Goal: Task Accomplishment & Management: Complete application form

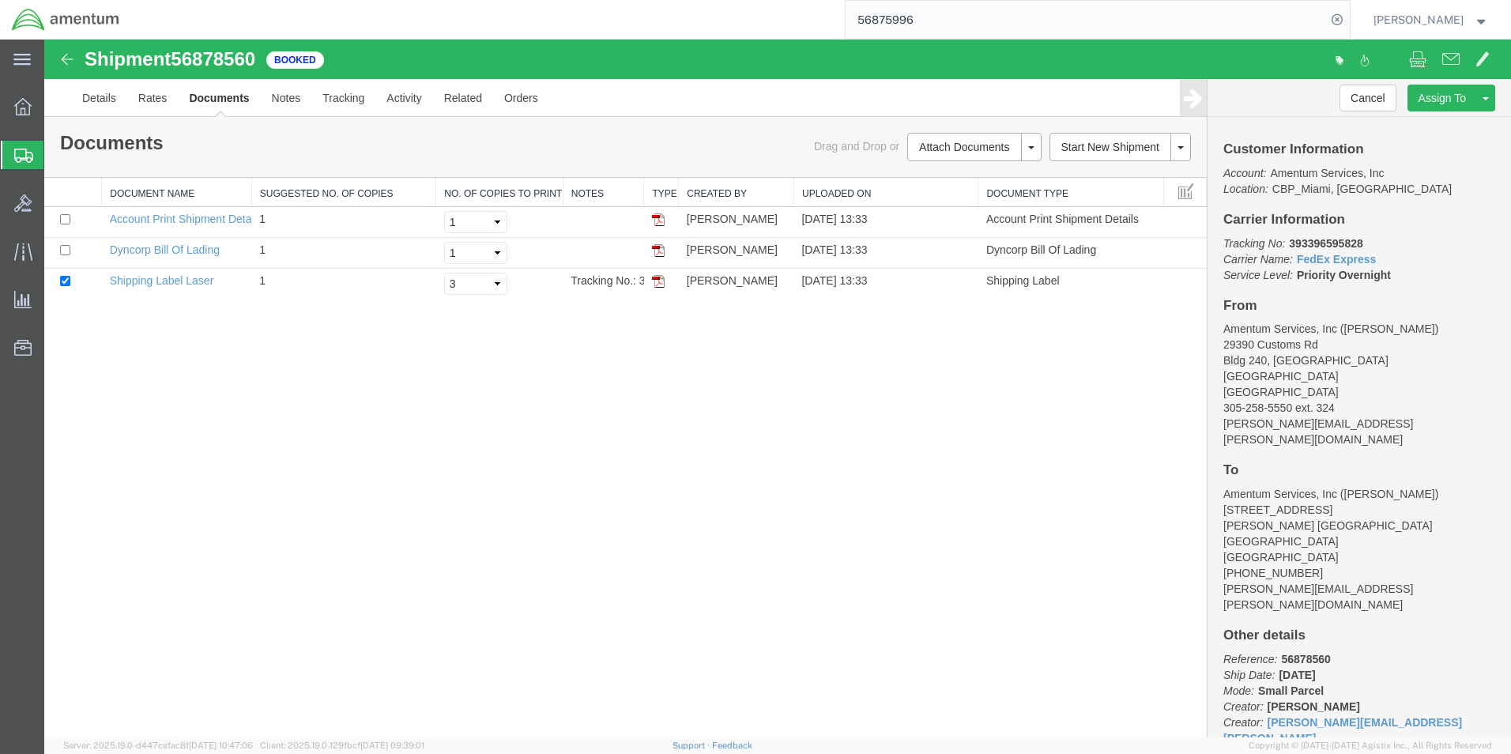
click at [0, 0] on span "Create Shipment" at bounding box center [0, 0] width 0 height 0
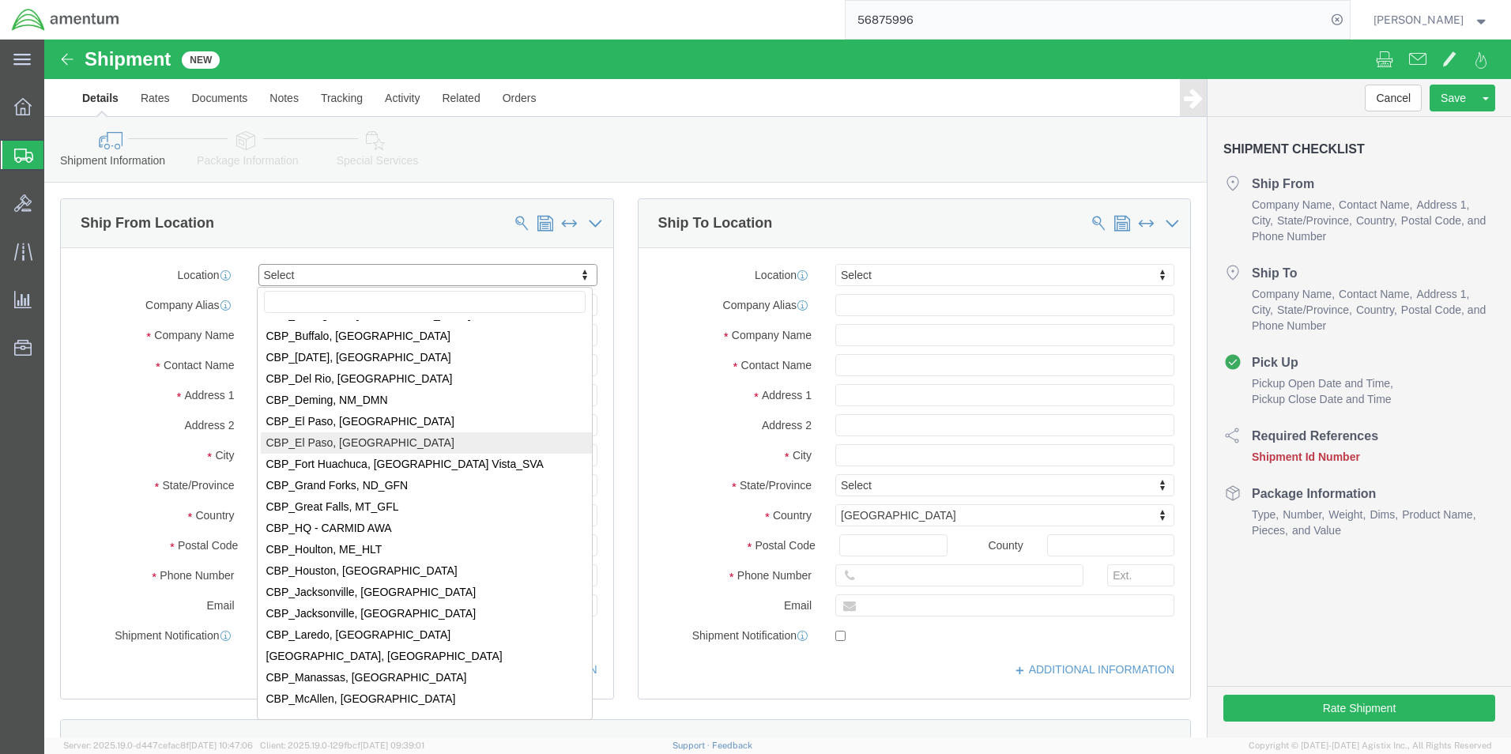
scroll to position [3239, 0]
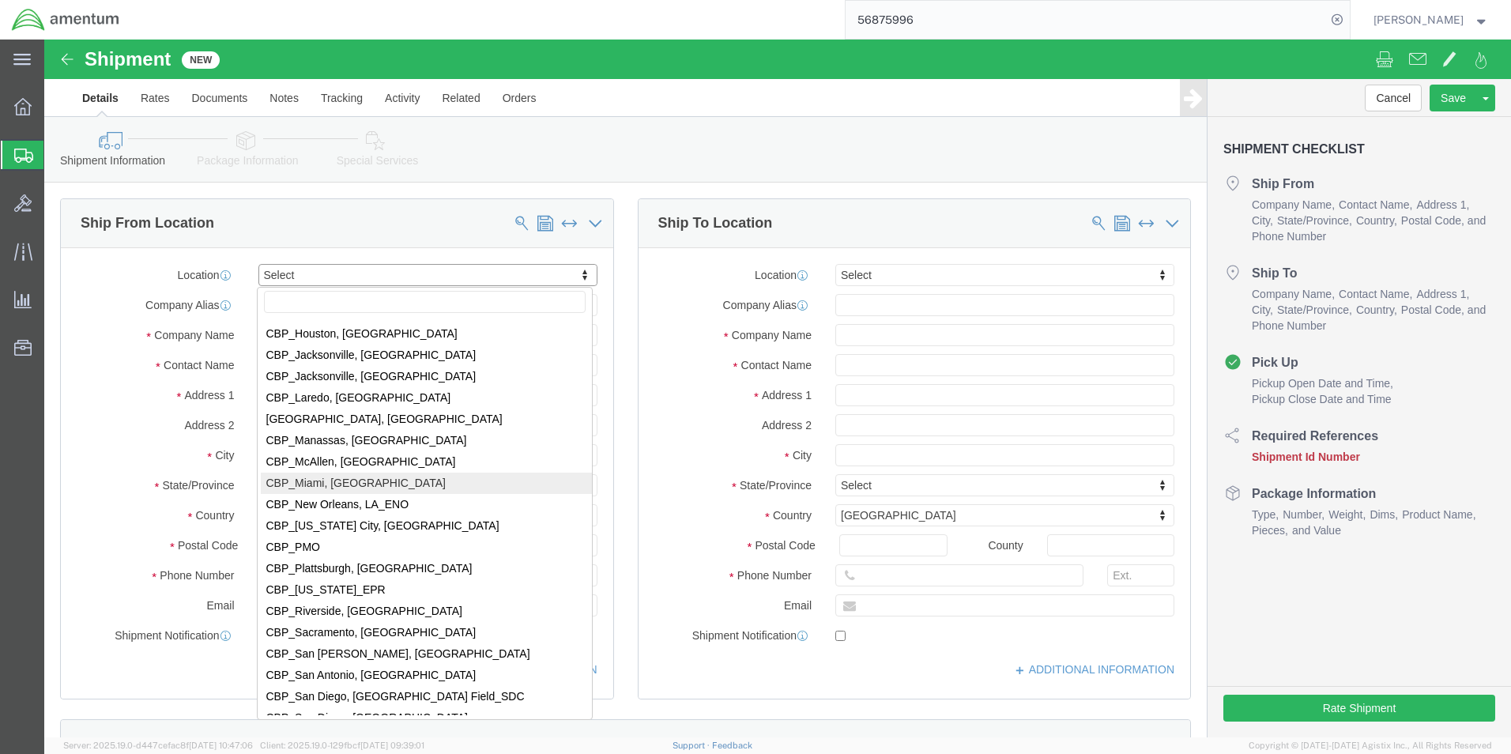
select select "49931"
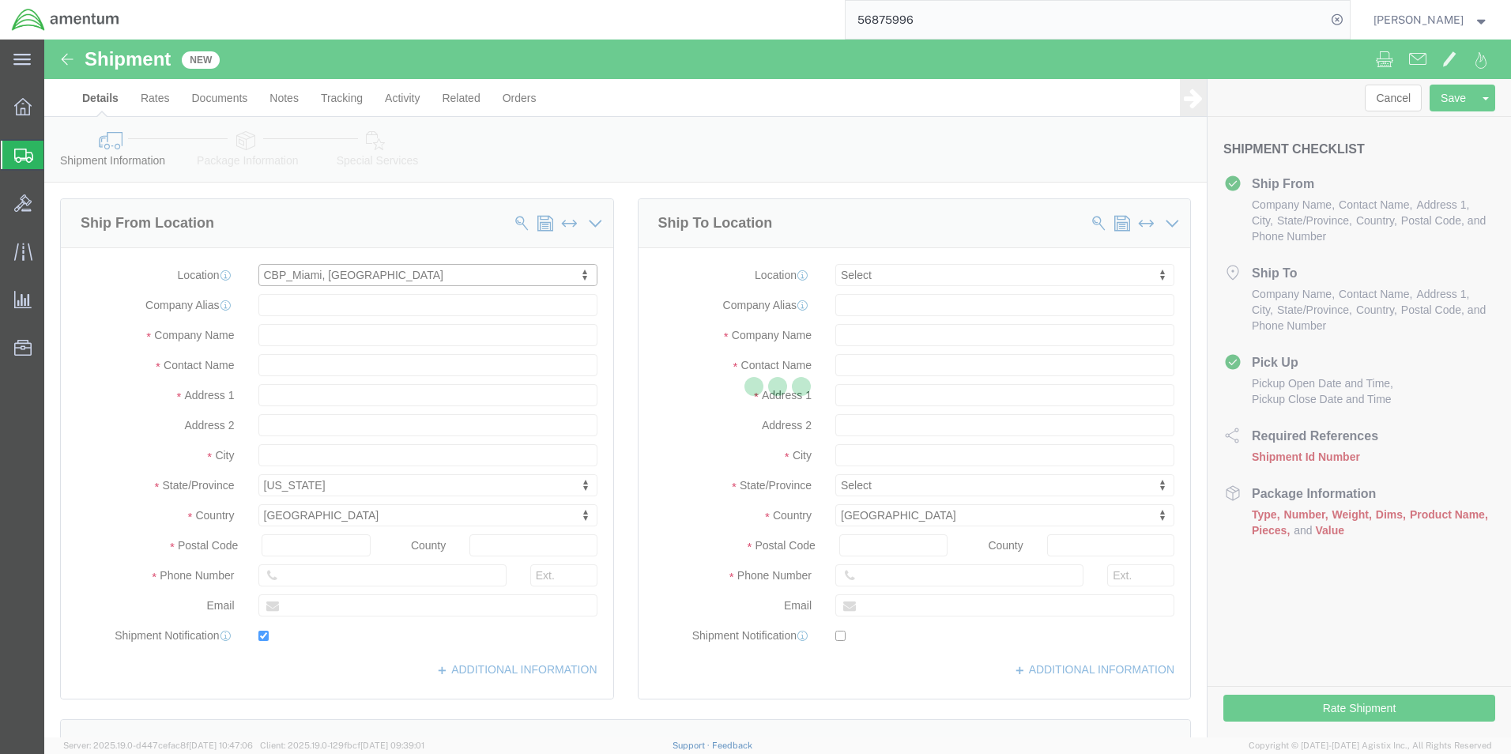
type input "29390 Customs Rd"
type input "Bldg 240, [GEOGRAPHIC_DATA]"
select select "FL"
type input "33039"
type input "[PHONE_NUMBER]"
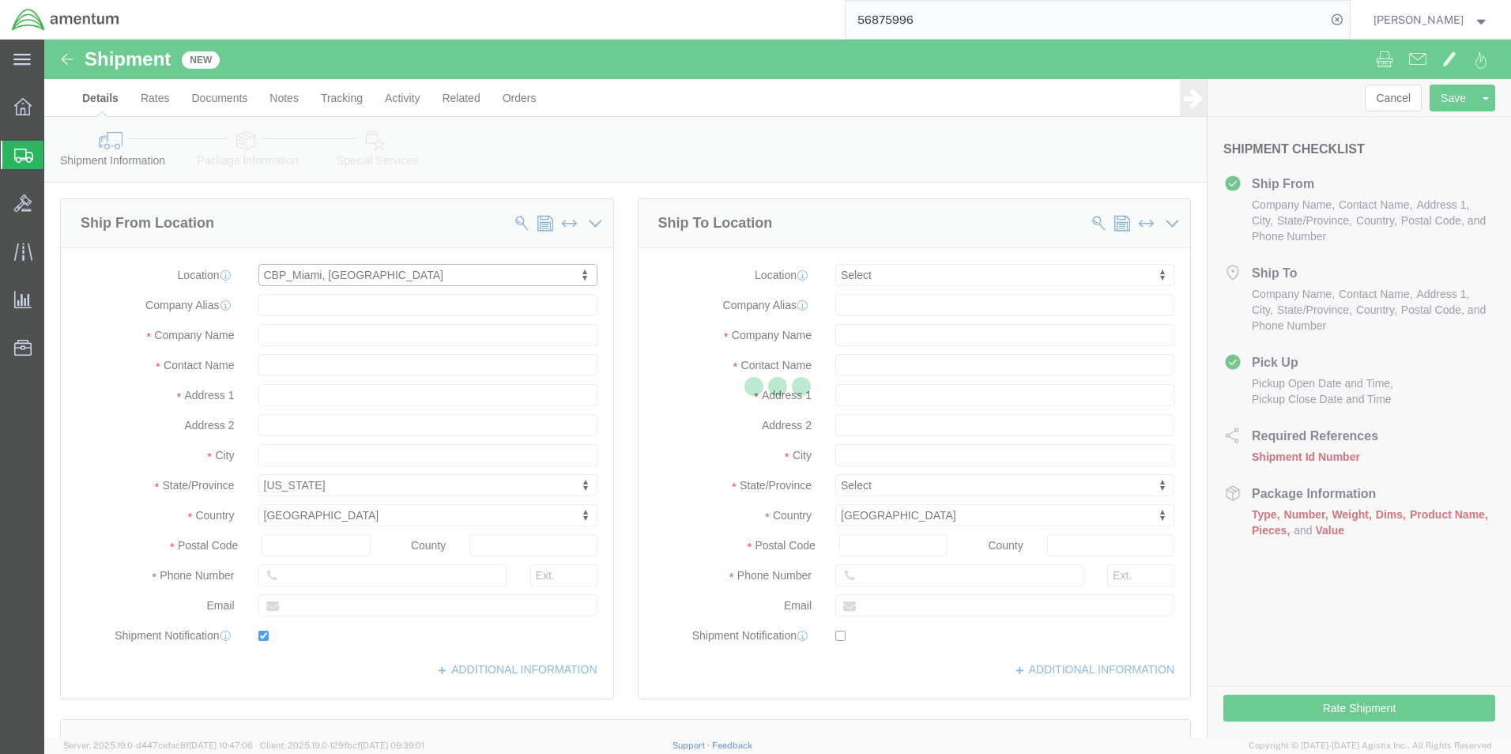
type input "324"
type input "[PERSON_NAME][EMAIL_ADDRESS][PERSON_NAME][DOMAIN_NAME]"
checkbox input "true"
type input "Amentum Services, Inc"
type input "[PERSON_NAME]"
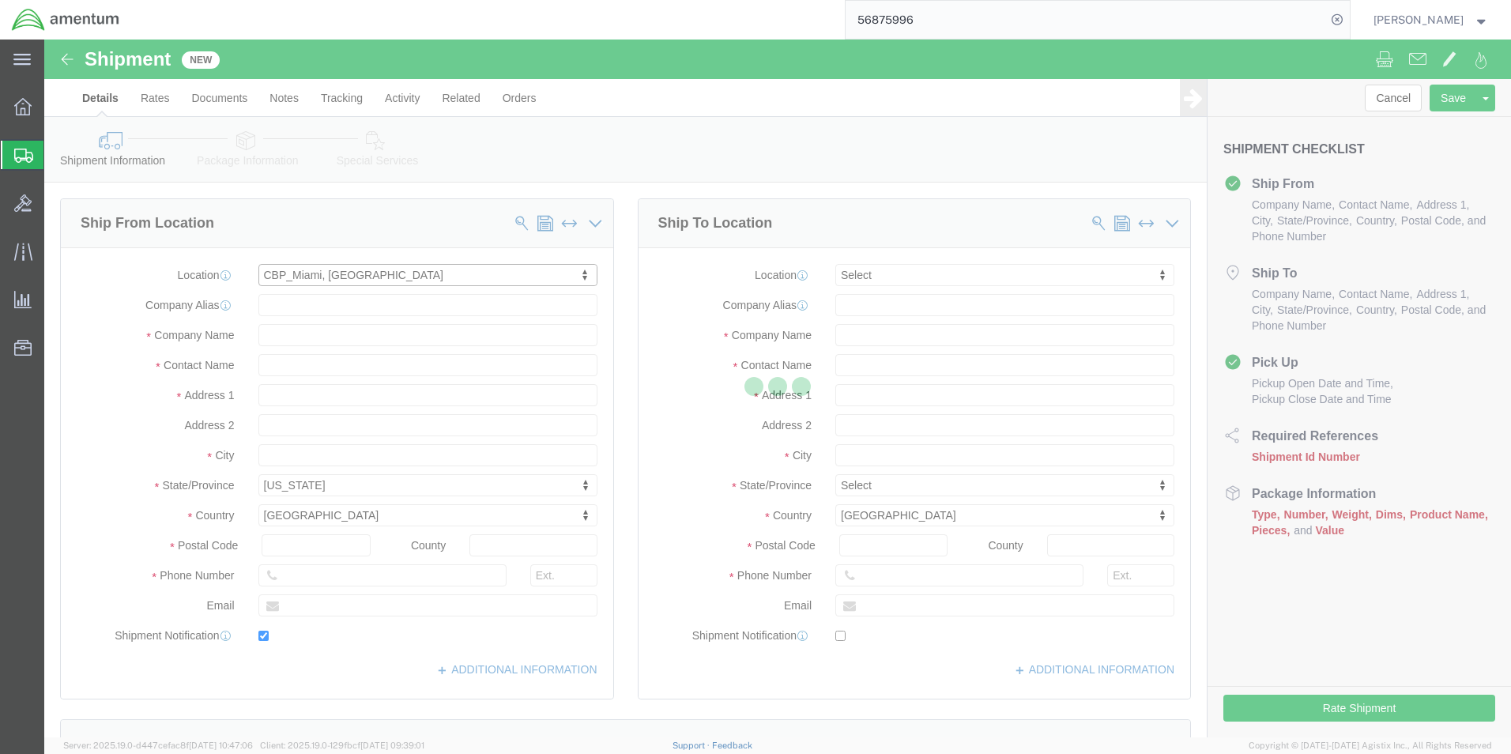
type input "HOMESTEAD"
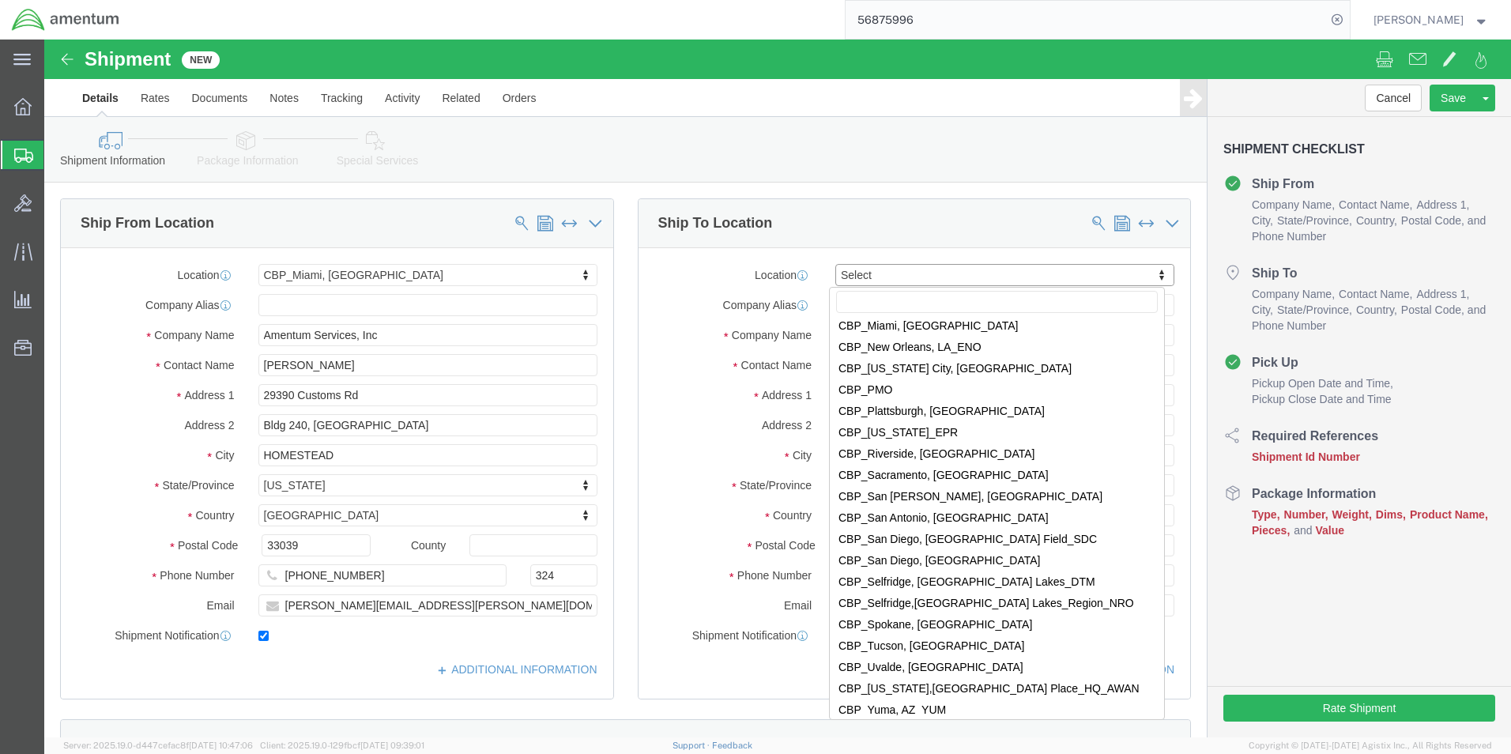
scroll to position [3397, 0]
select select "49945"
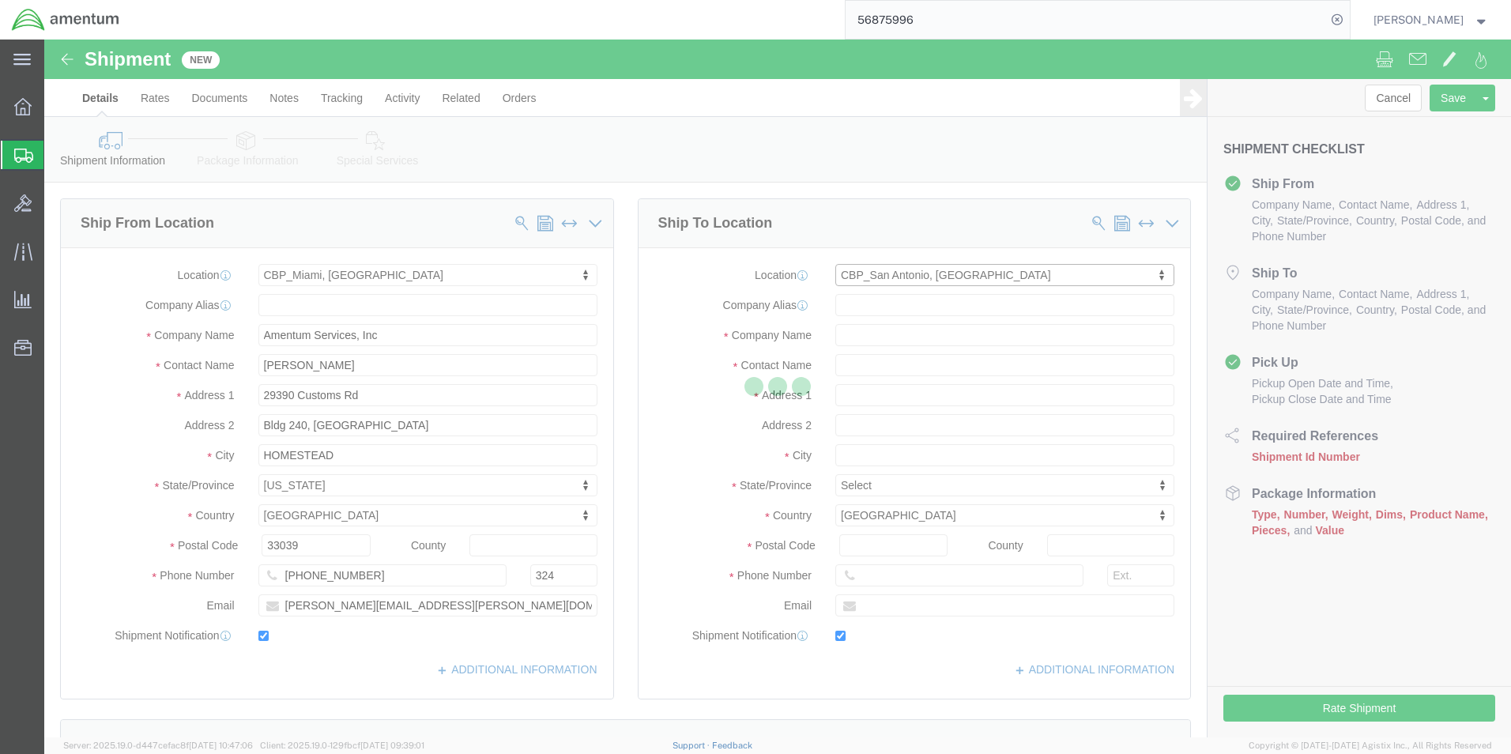
type input "[STREET_ADDRESS][PERSON_NAME]"
type input "Bldg. #2"
type input "78216"
type input "[PHONE_NUMBER]"
type input "[PERSON_NAME][EMAIL_ADDRESS][PERSON_NAME][DOMAIN_NAME]"
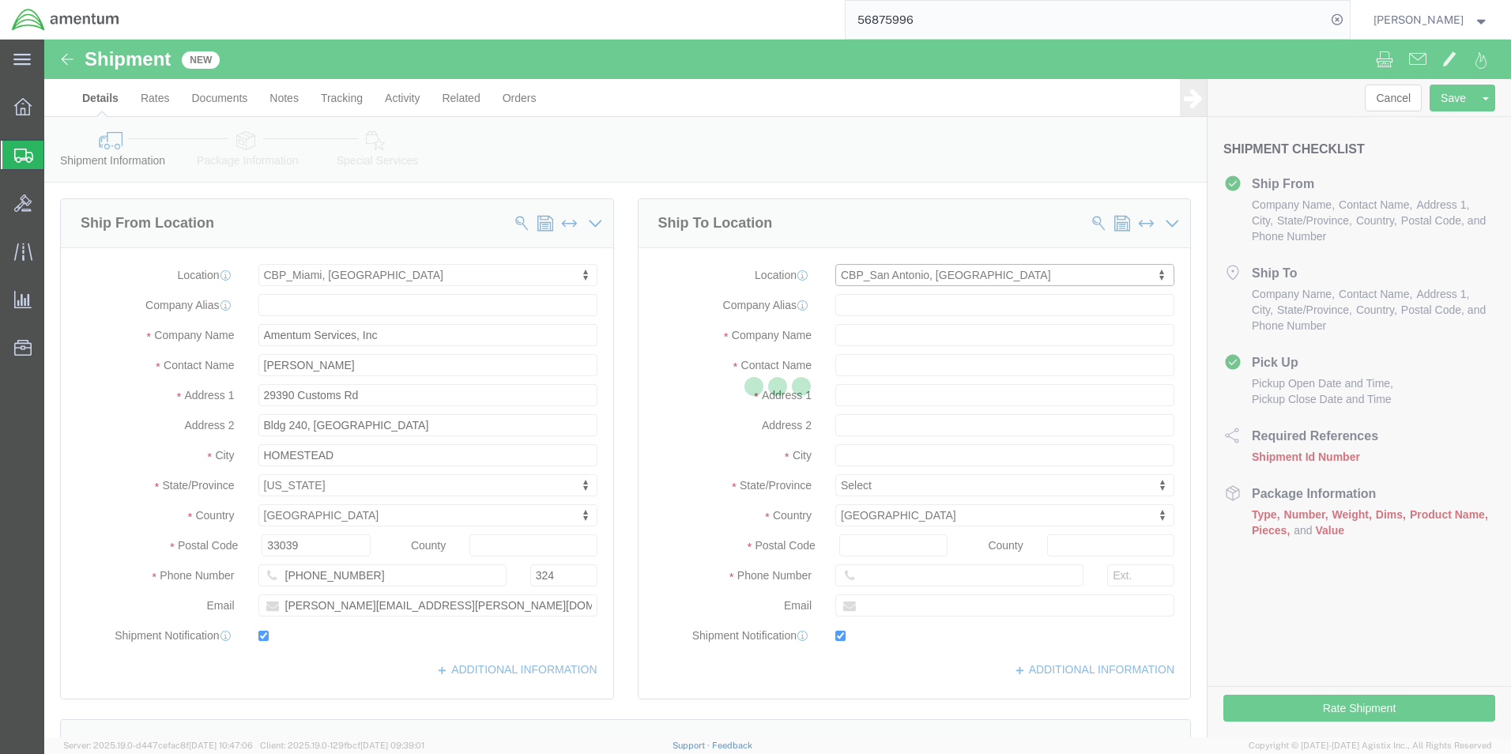
checkbox input "true"
type input "Amentum Services, Inc"
type input "[PERSON_NAME]"
type input "San Antonio"
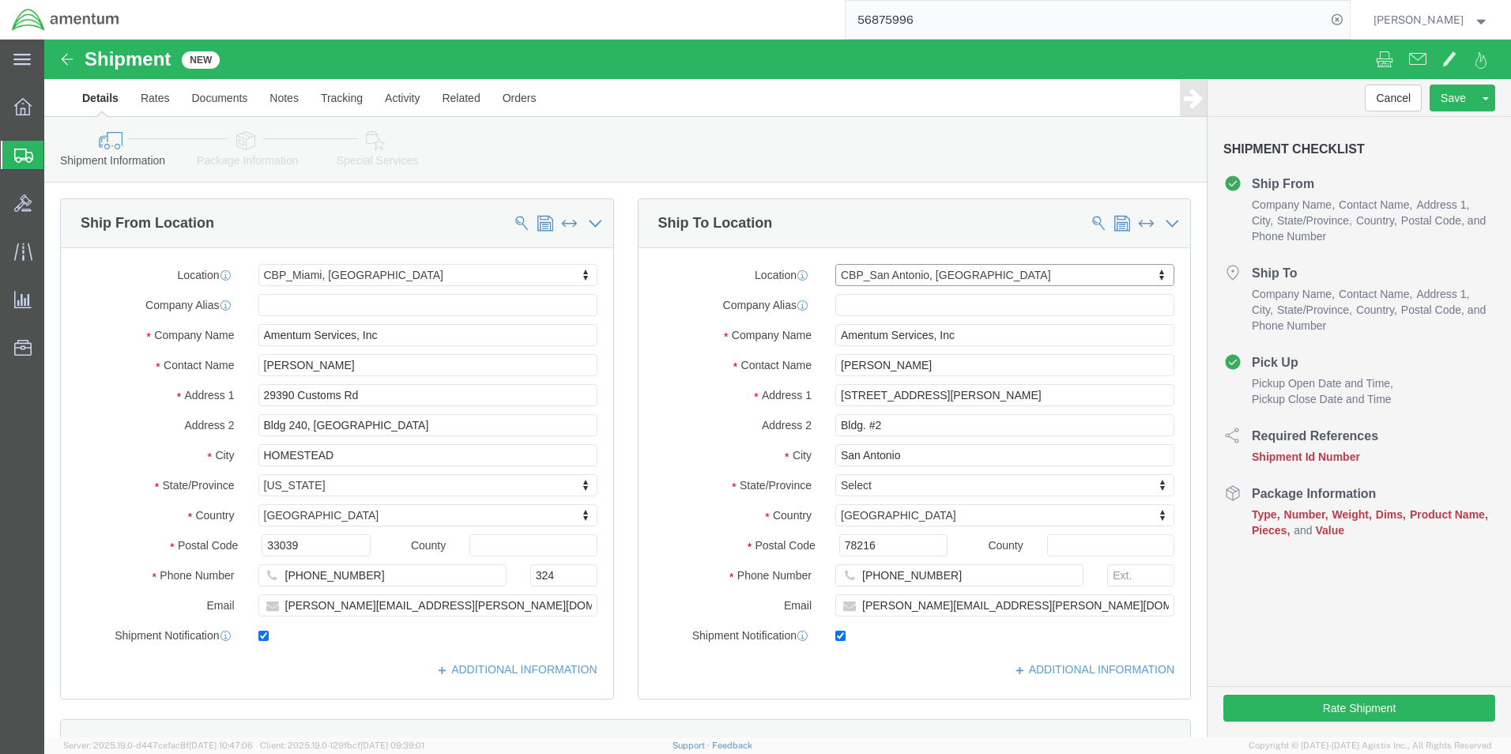
select select "[GEOGRAPHIC_DATA]"
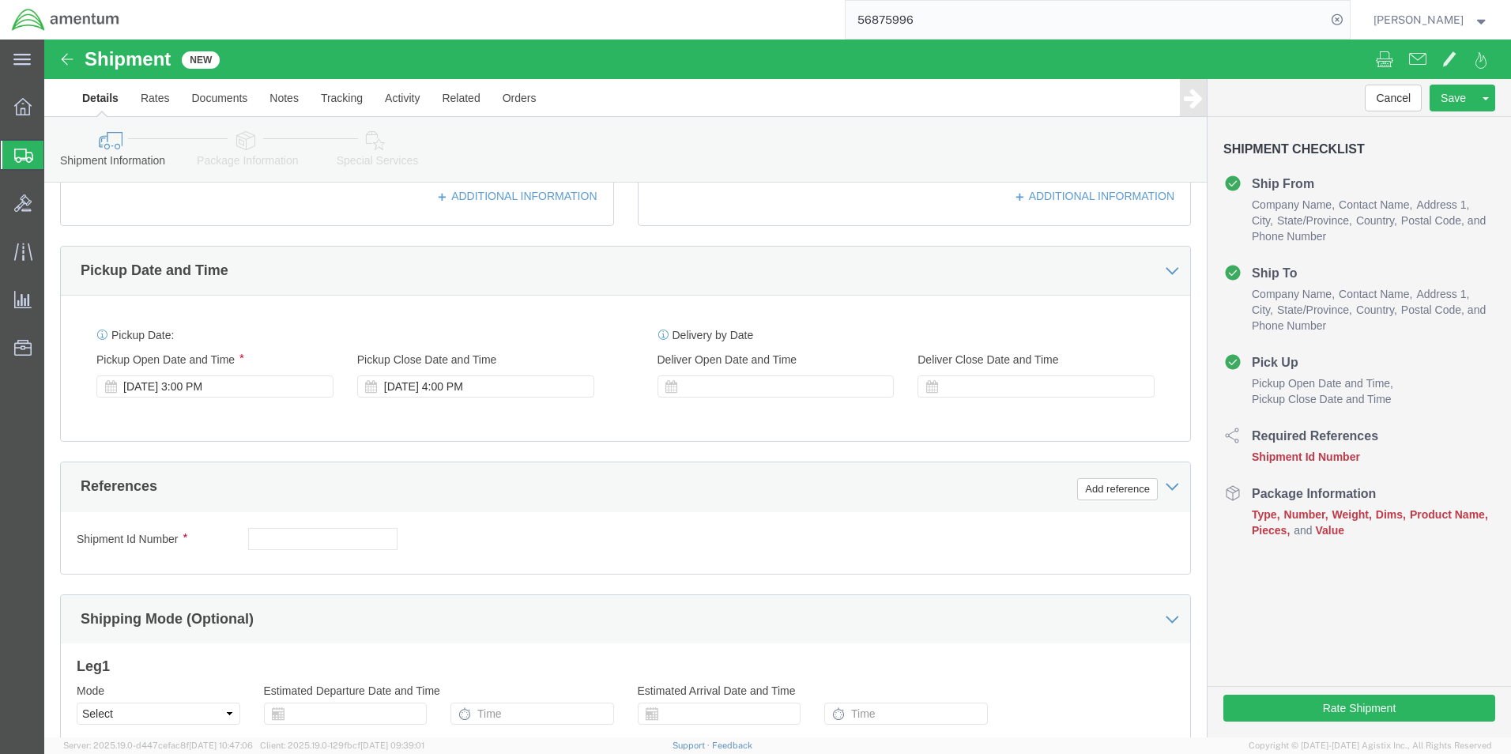
scroll to position [474, 0]
click button "Add reference"
click select "Select Account Type Activity ID Airline Appointment Number ASN Batch Request # …"
select select "DEPT"
click select "Select Account Type Activity ID Airline Appointment Number ASN Batch Request # …"
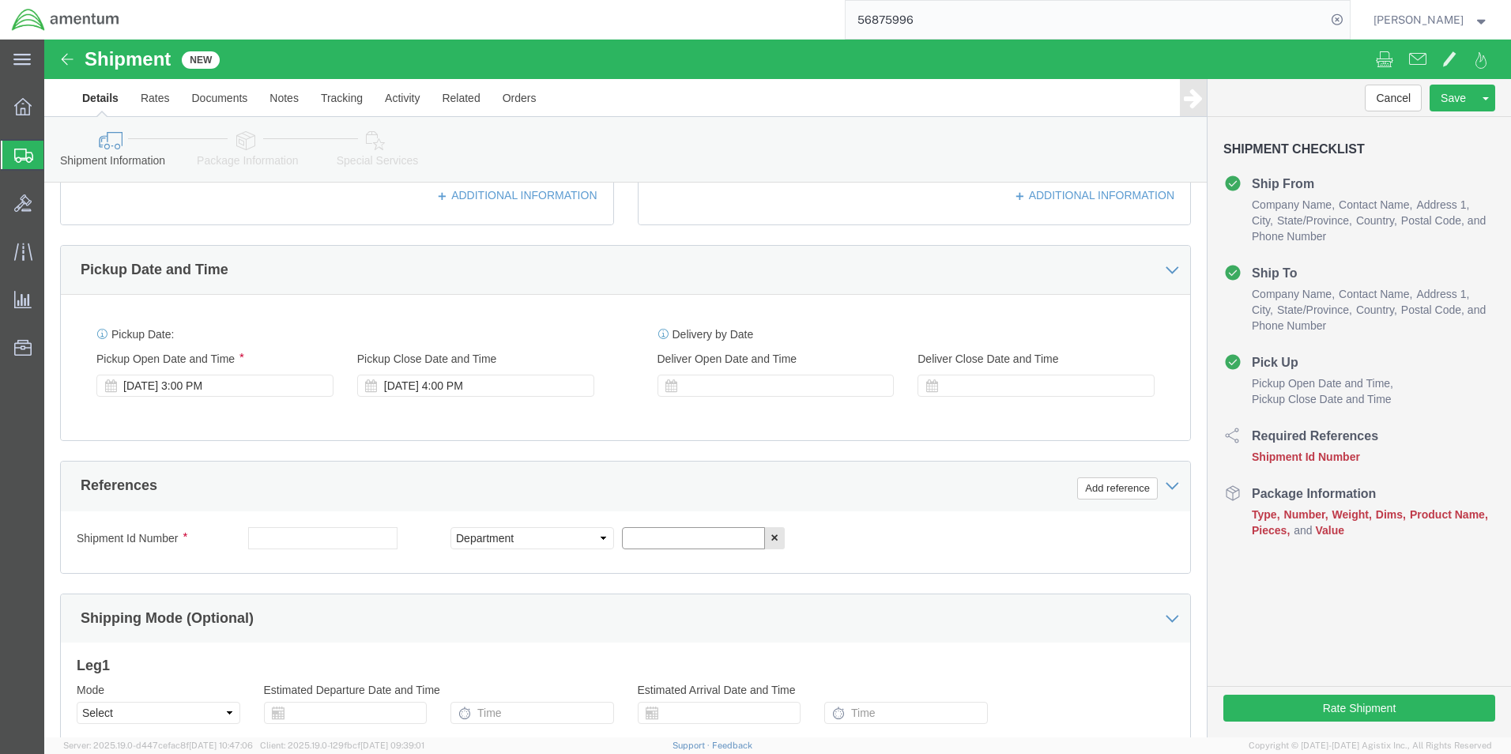
click input "text"
type input "CBP"
click button "Add reference"
drag, startPoint x: 929, startPoint y: 500, endPoint x: 891, endPoint y: 489, distance: 39.5
click select "Select Account Type Activity ID Airline Appointment Number ASN Batch Request # …"
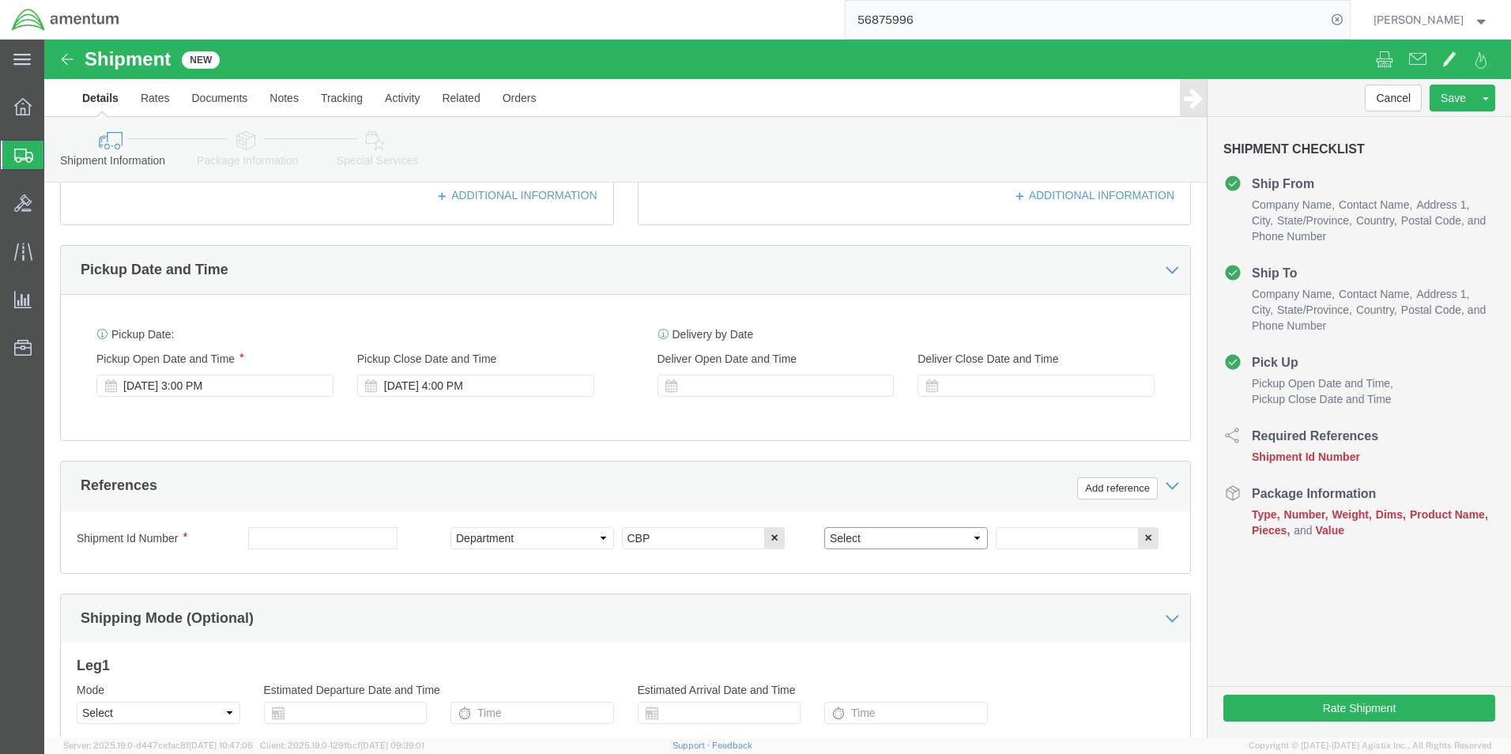
select select "CUSTREF"
click select "Select Account Type Activity ID Airline Appointment Number ASN Batch Request # …"
click input "text"
type input "SHEATH"
click button "Add reference"
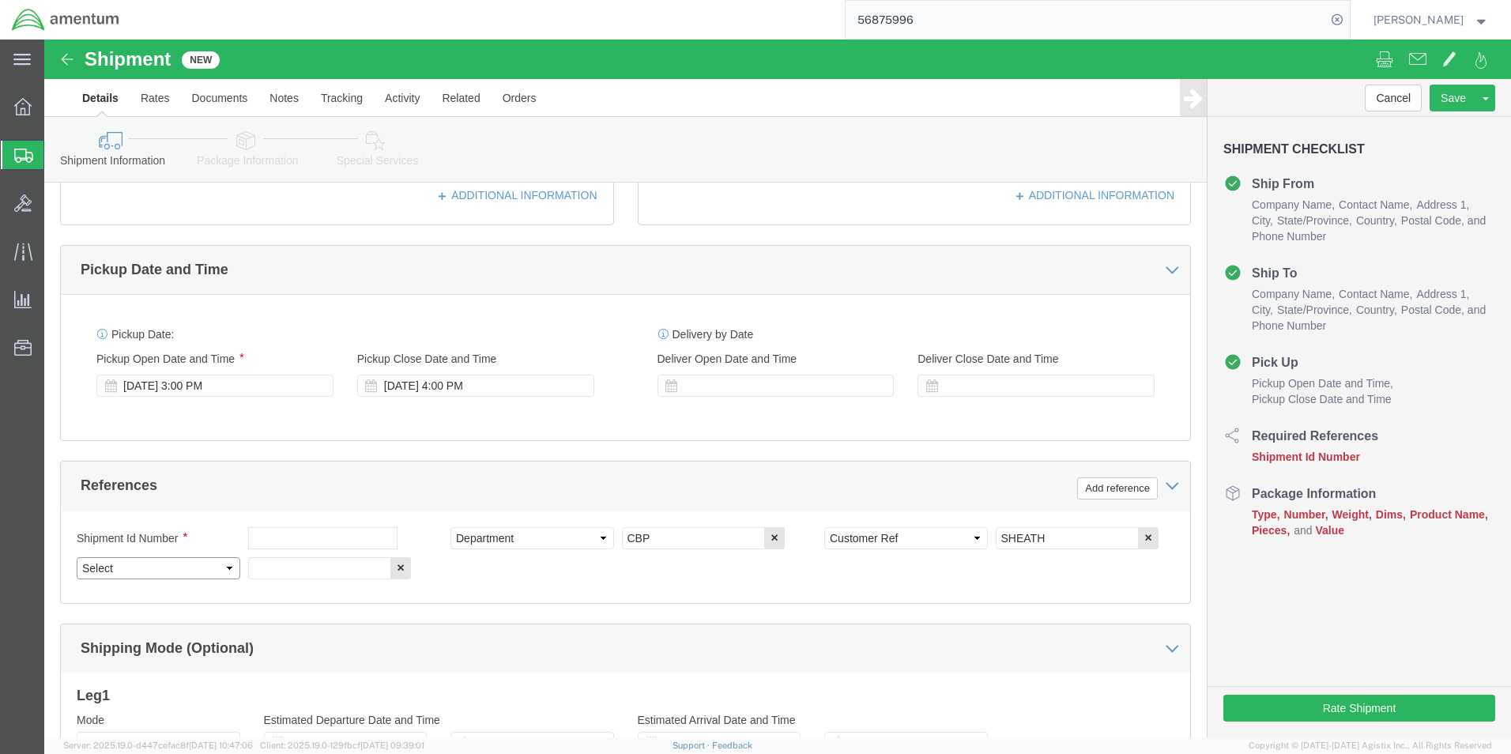
drag, startPoint x: 183, startPoint y: 529, endPoint x: 165, endPoint y: 514, distance: 23.1
click select "Select Account Type Activity ID Airline Appointment Number ASN Batch Request # …"
select select "PROJNUM"
click select "Select Account Type Activity ID Airline Appointment Number ASN Batch Request # …"
click input "text"
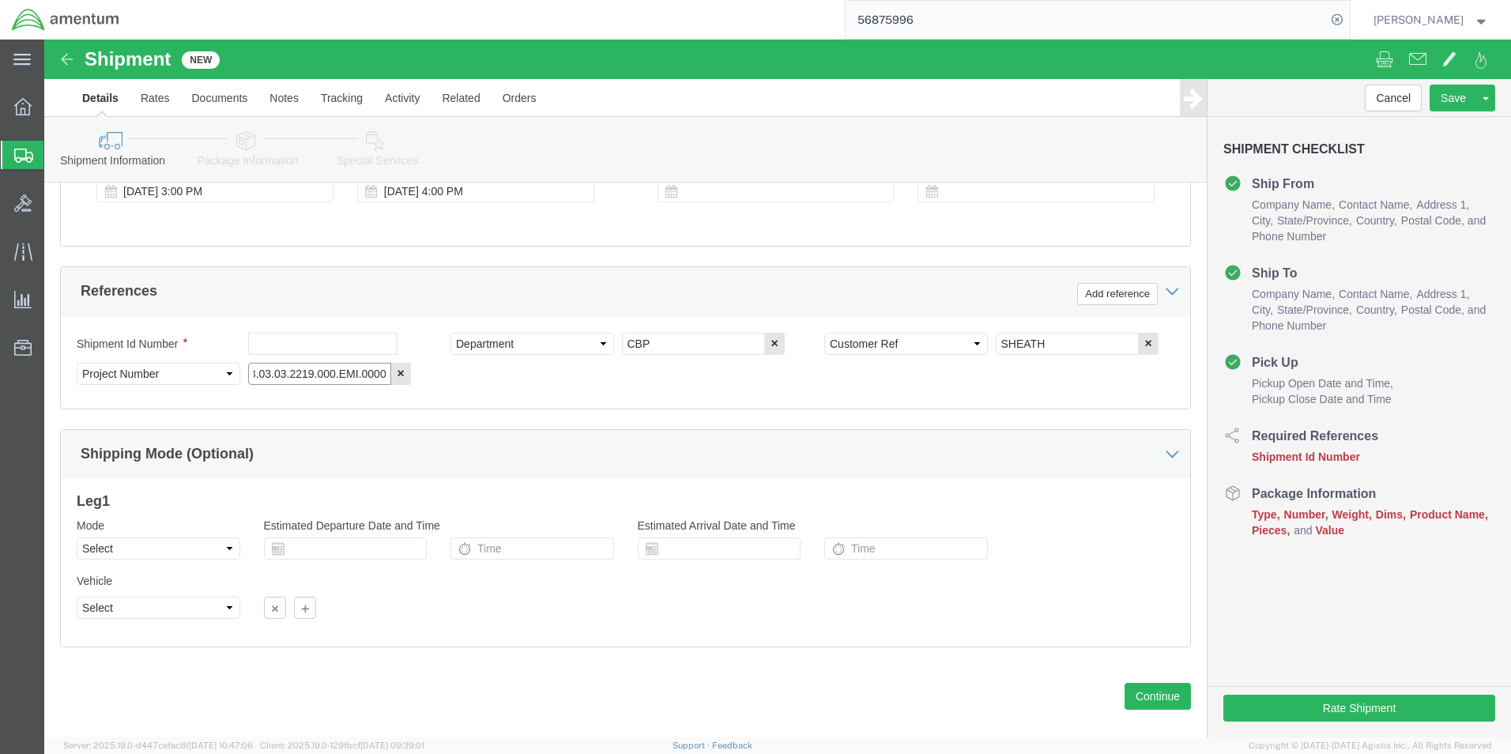
scroll to position [689, 0]
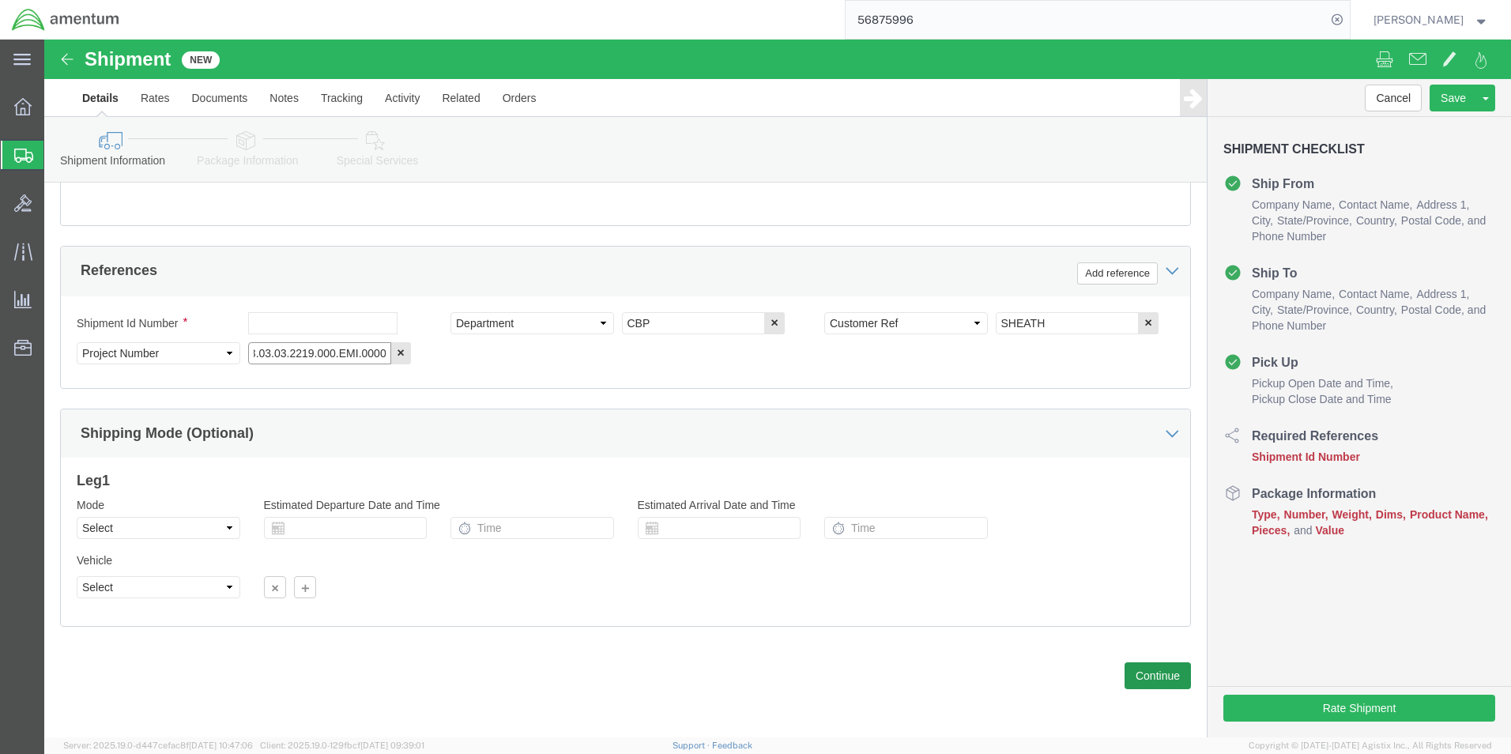
type input "6118.03.03.2219.000.EMI.0000"
click button "Continue"
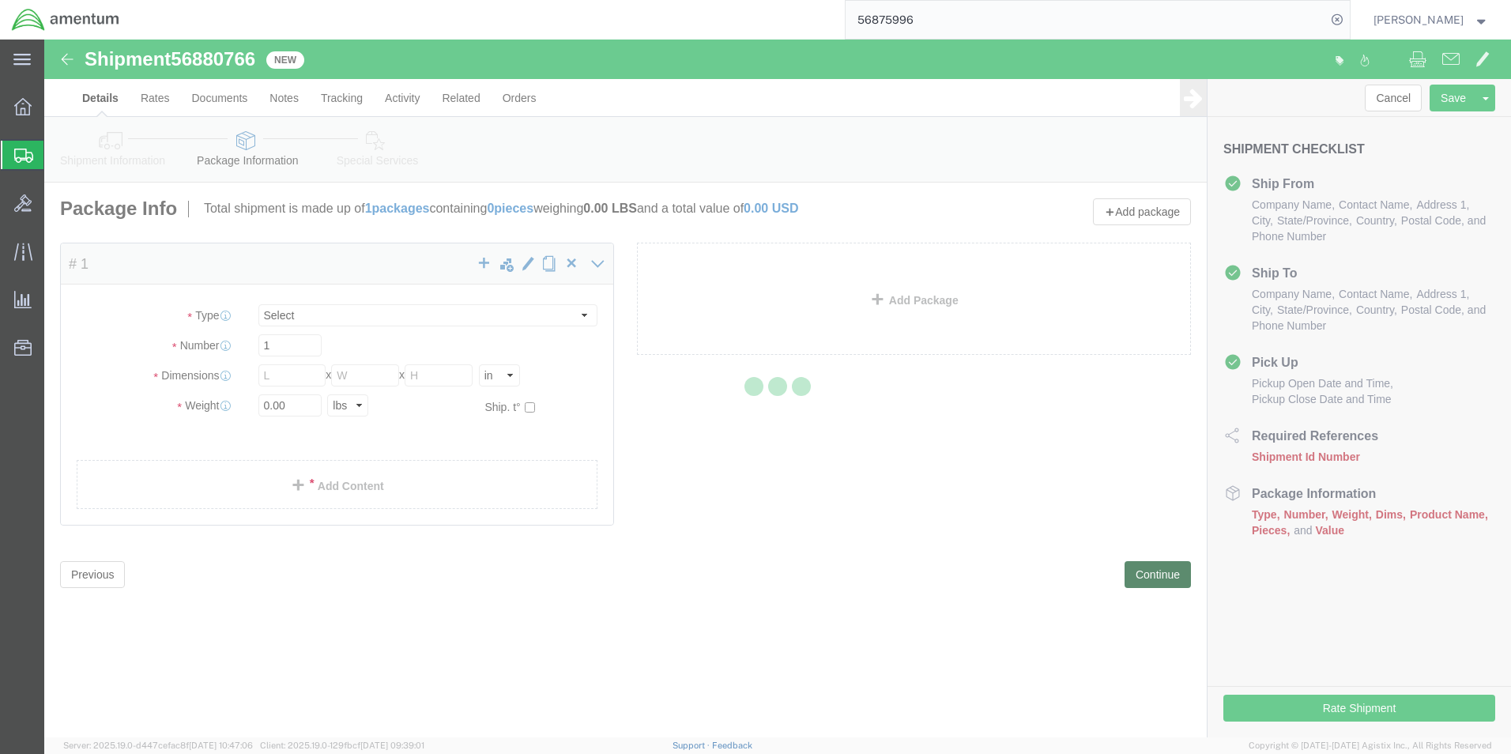
select select "CBOX"
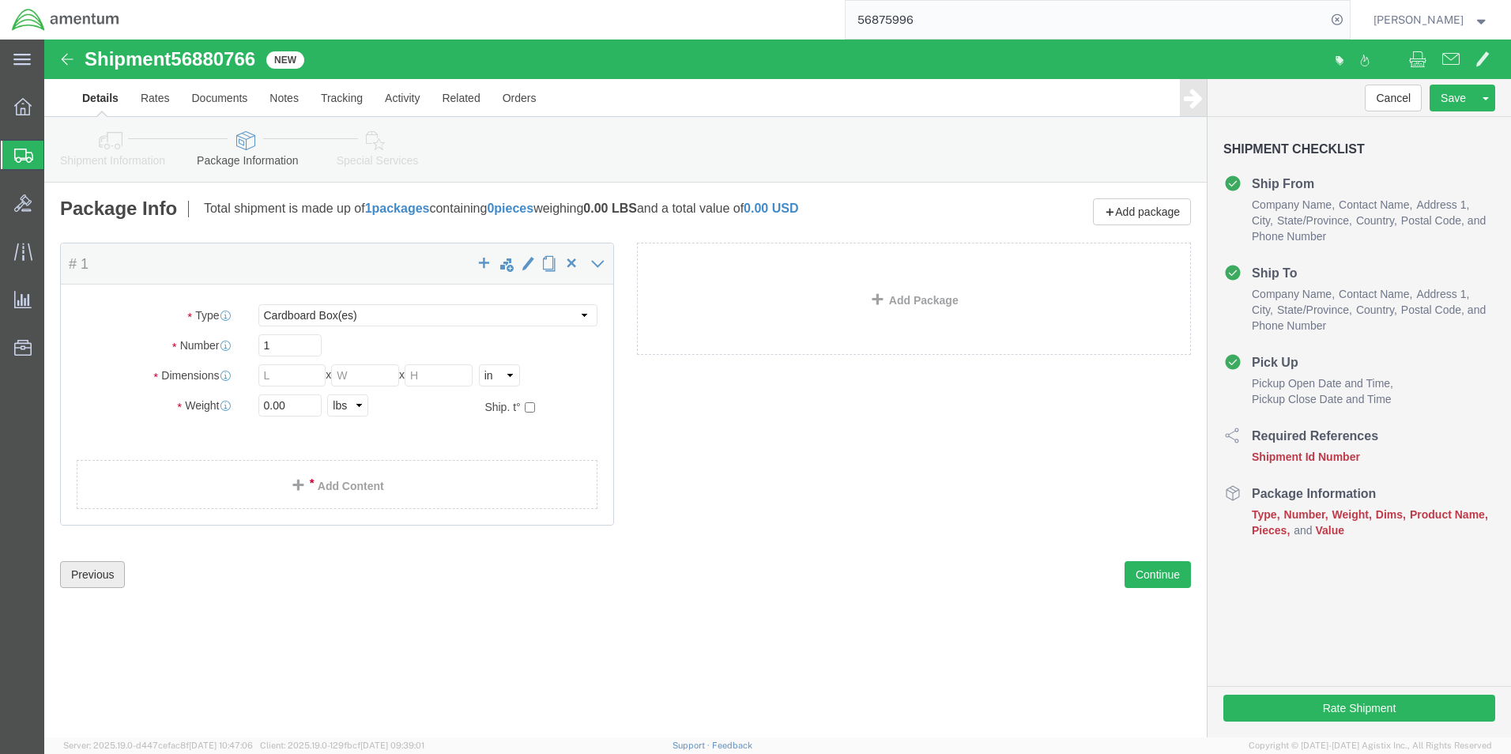
click button "Previous"
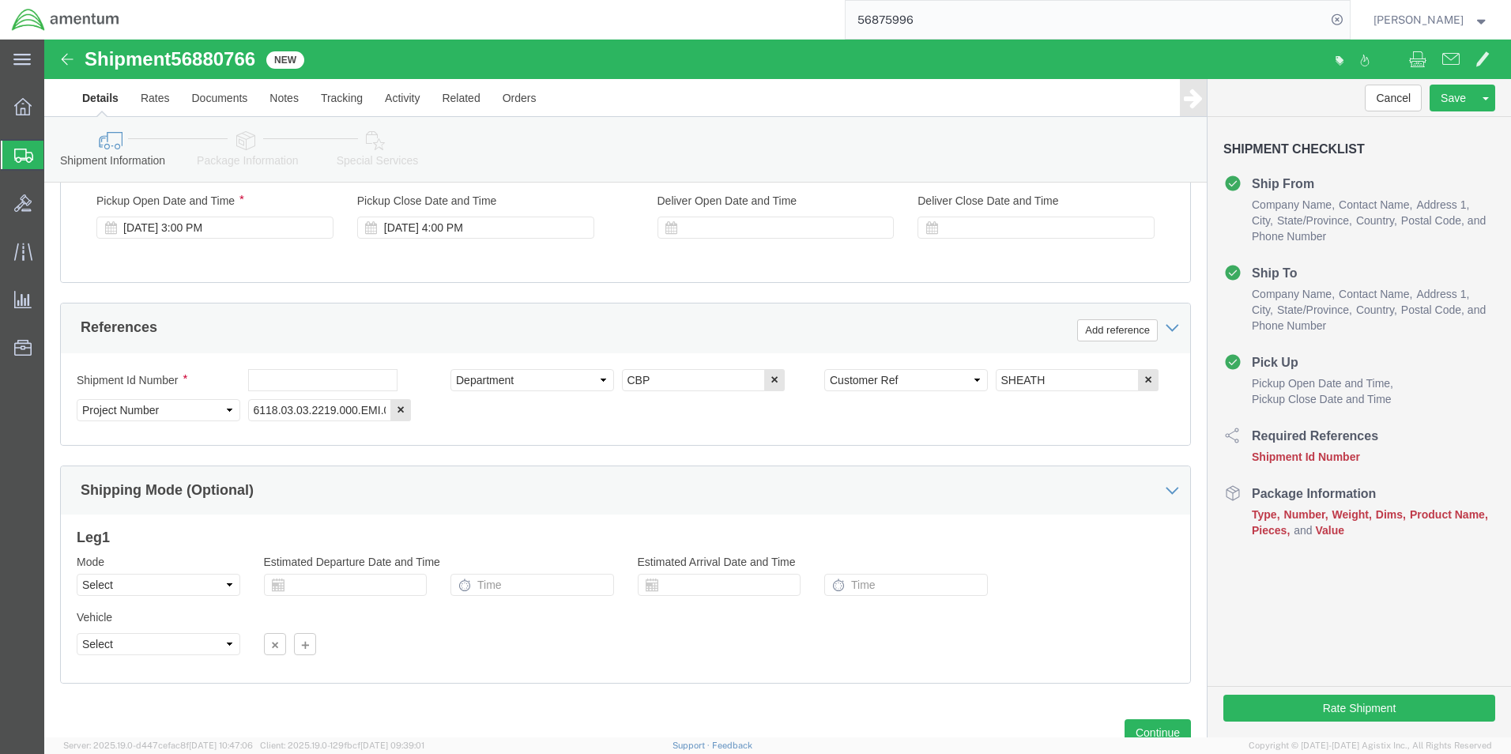
scroll to position [689, 0]
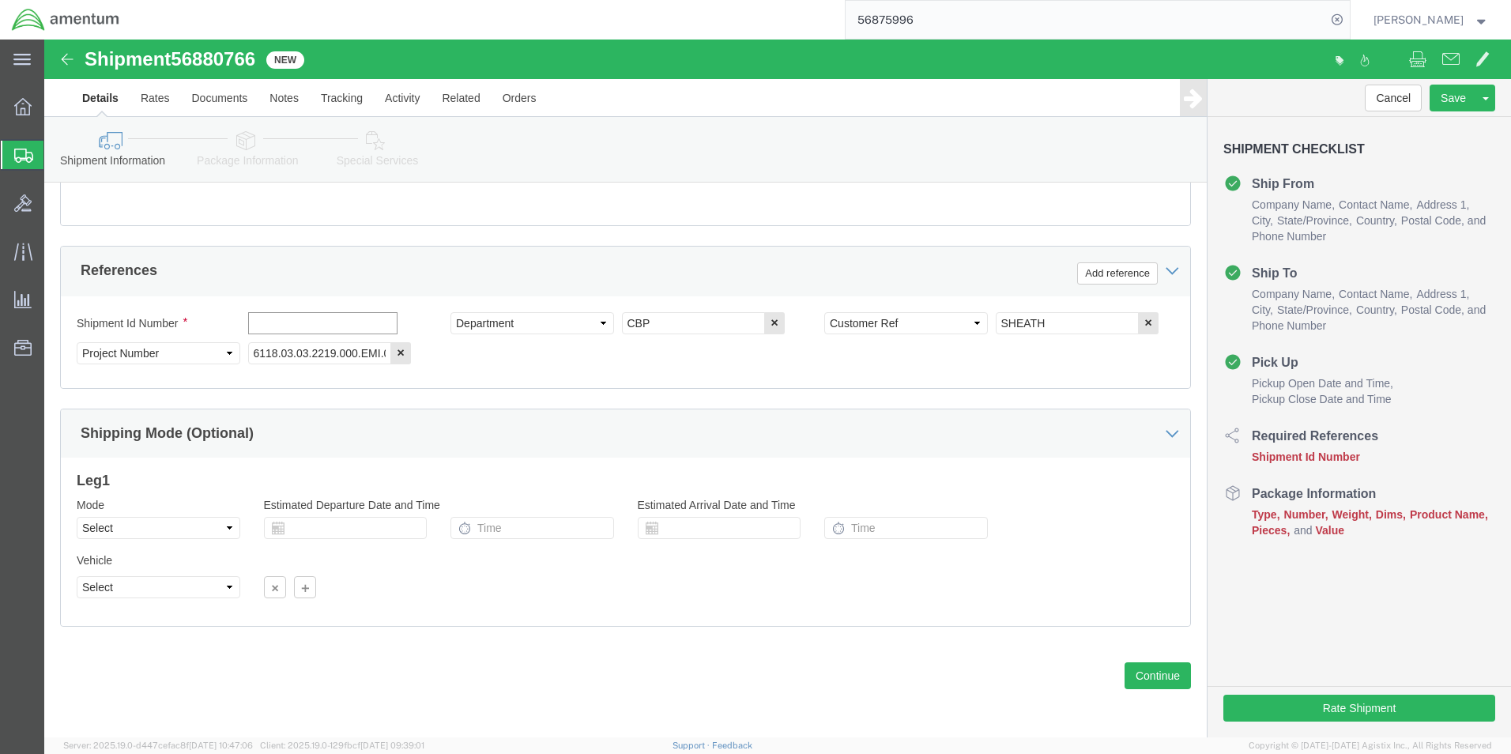
click input "text"
type input "56880766"
click button "Continue"
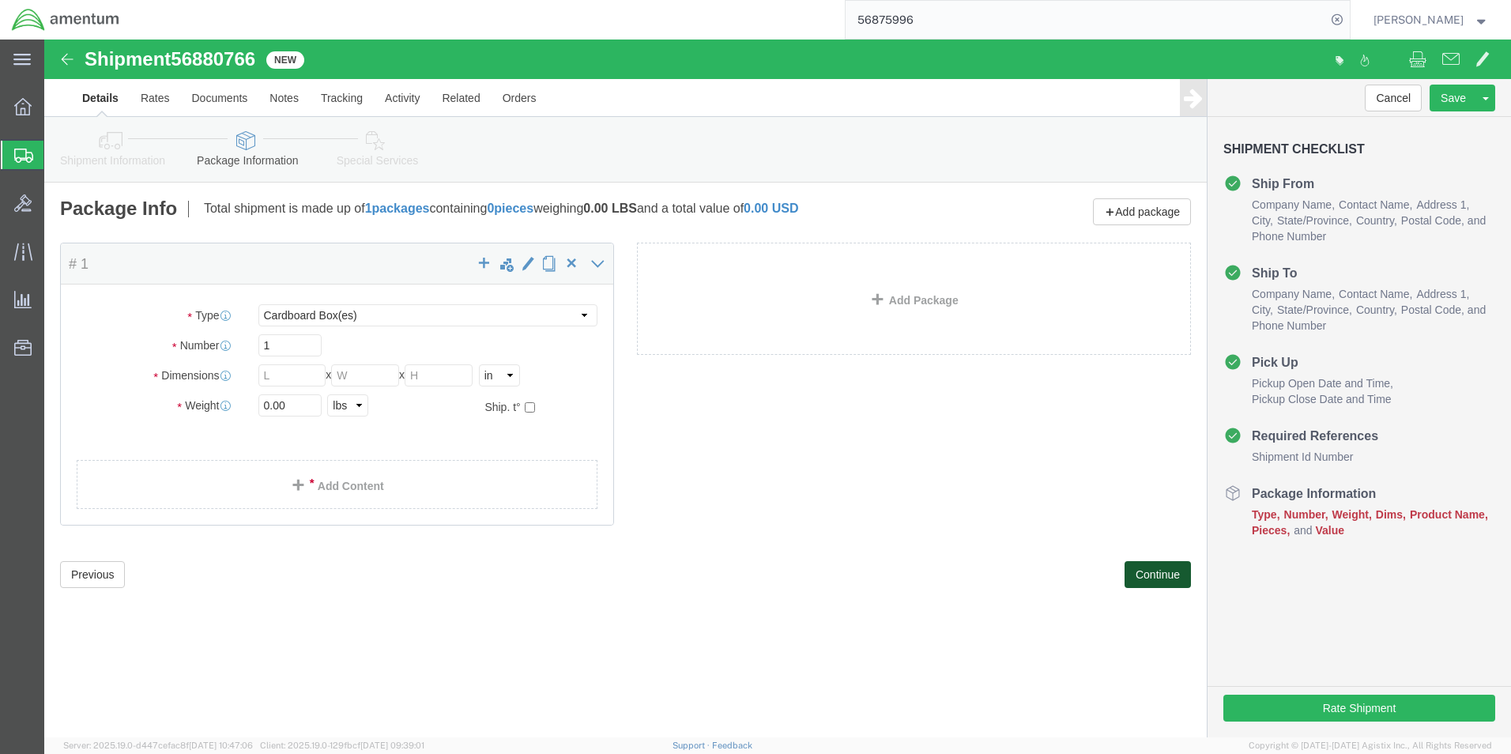
scroll to position [0, 0]
click select "Select BCK Boxes Bale(s) Basket(s) Bolt(s) Bottle(s) Buckets Bulk Bundle(s) Can…"
select select "PAK"
click select "Select BCK Boxes Bale(s) Basket(s) Bolt(s) Bottle(s) Buckets Bulk Bundle(s) Can…"
type input "10.25"
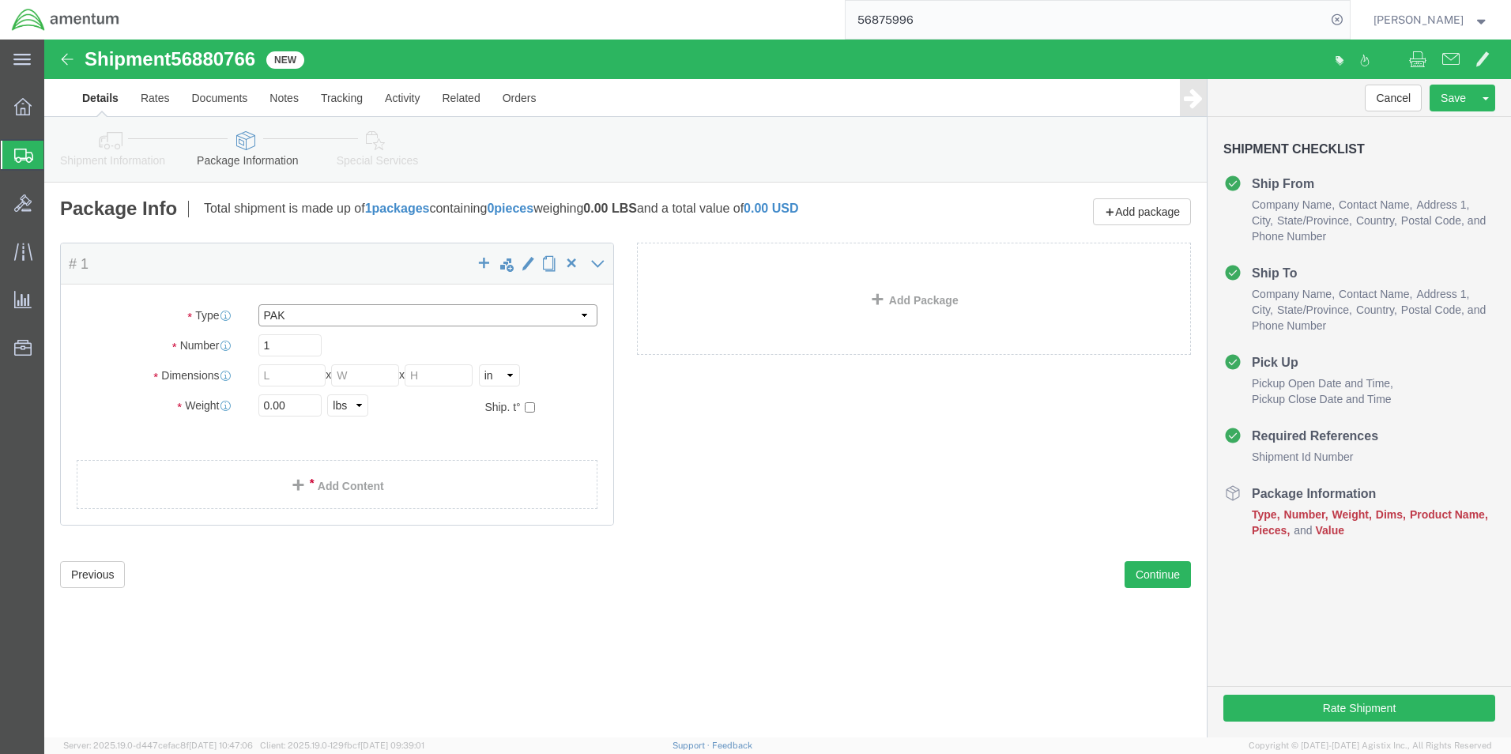
type input "12.75"
type input "1.00"
click input "0.00"
type input "1.00"
click span
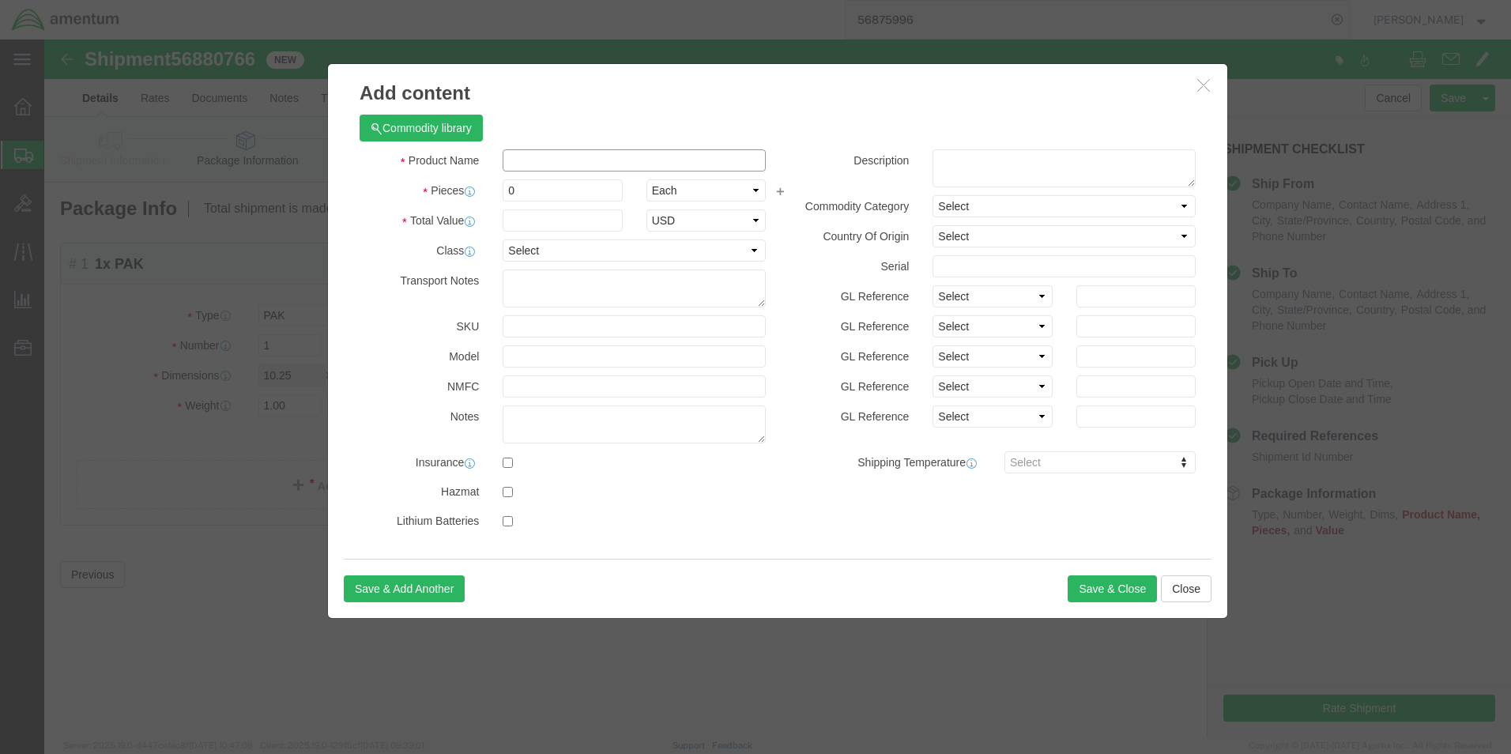
click input "text"
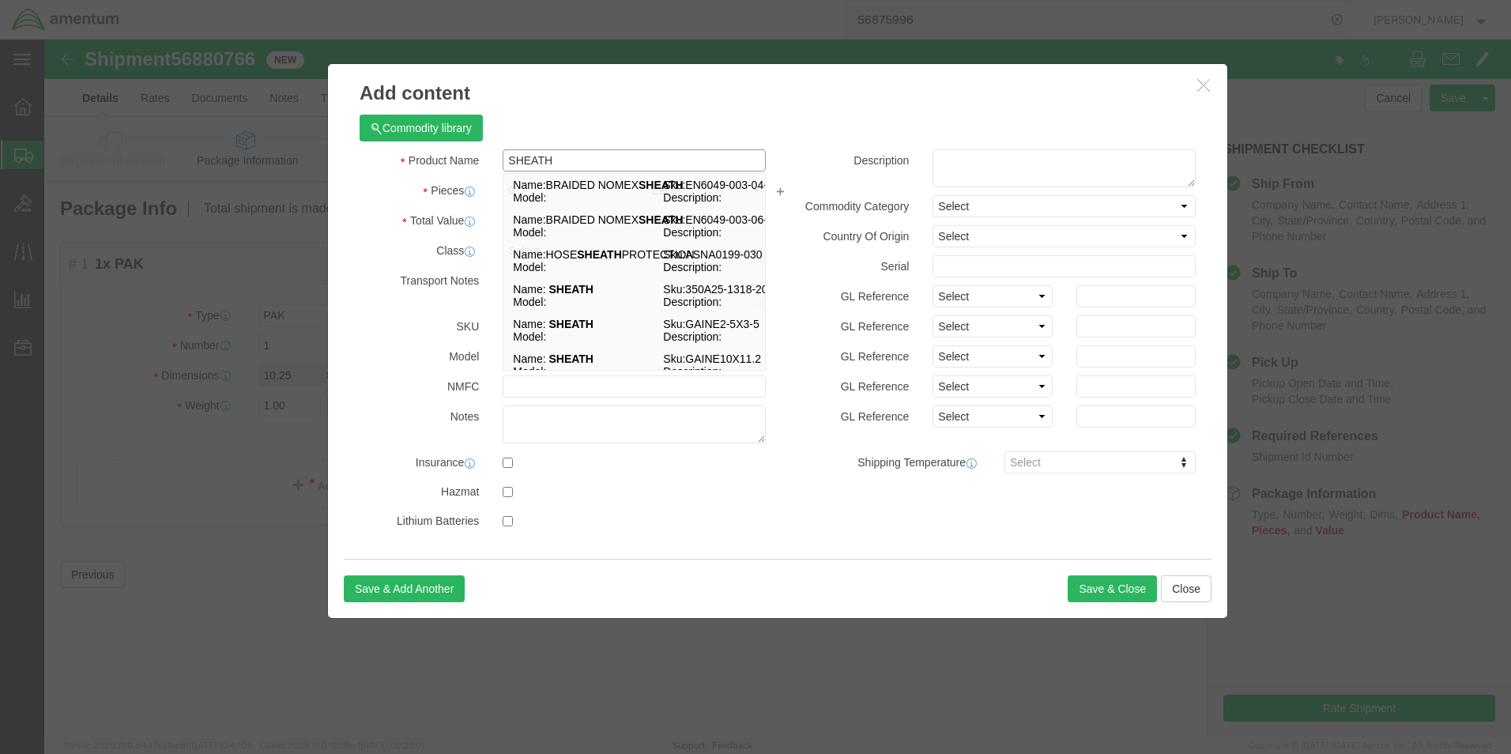
type input "SHEATH"
click label "Pieces"
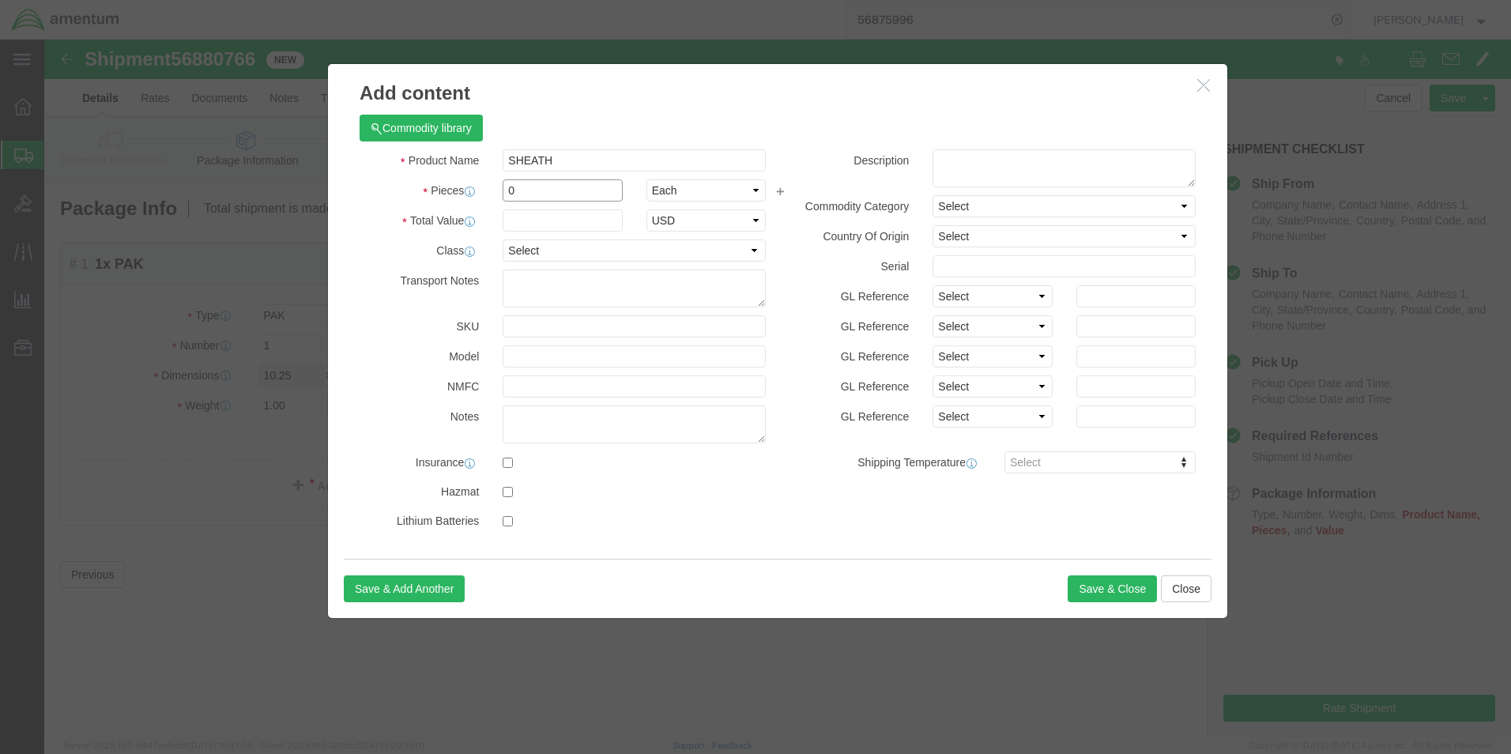
click input "0"
type input "1"
click input "text"
type input "50.00"
click button "Save & Close"
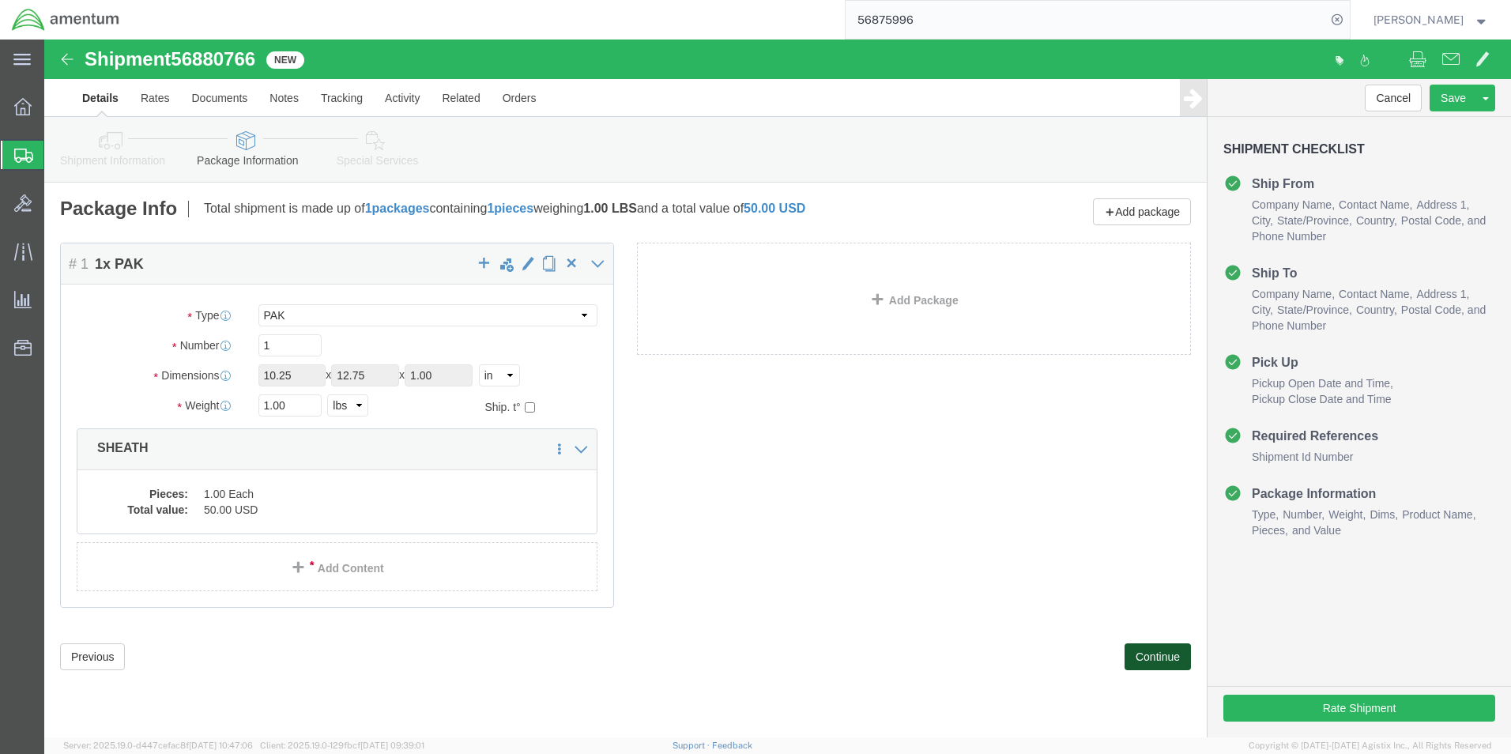
click button "Continue"
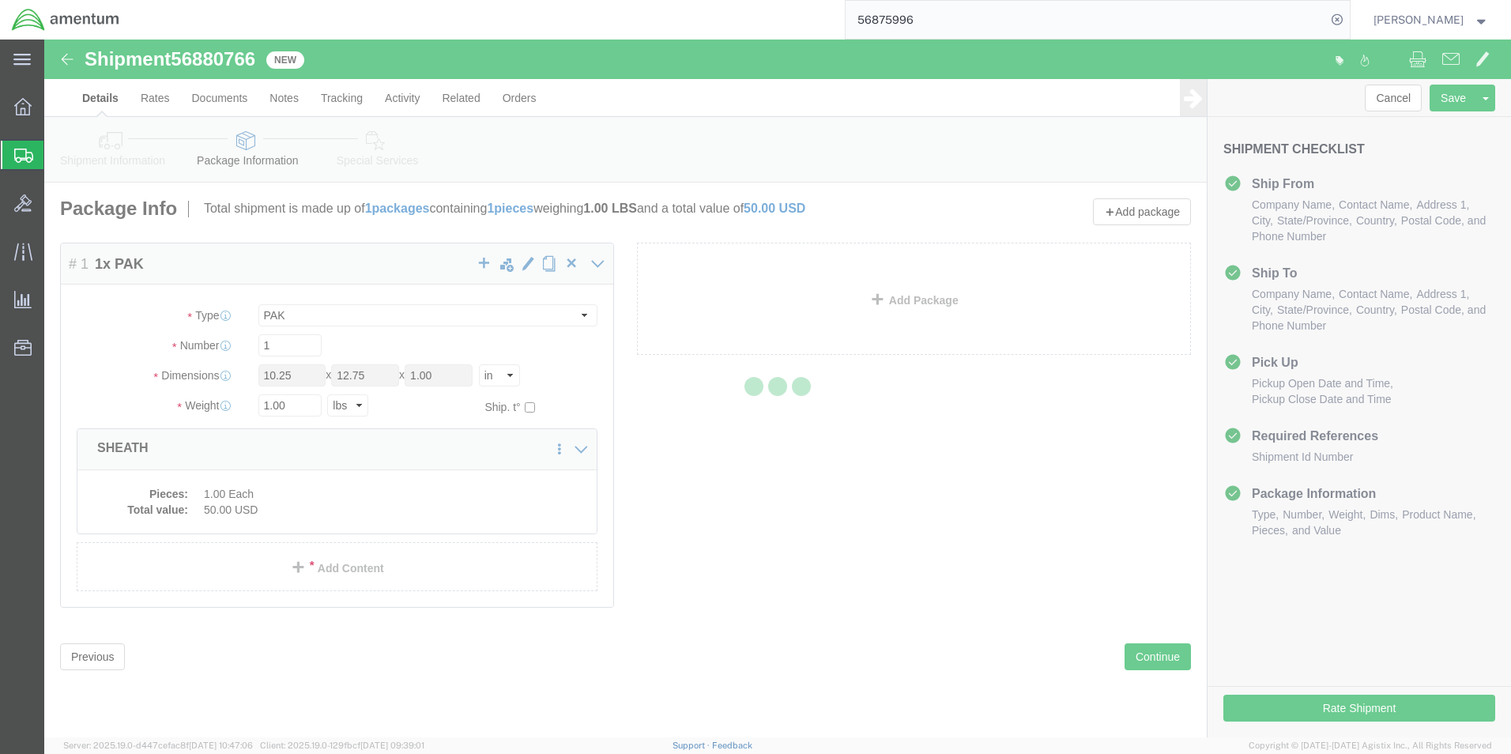
select select
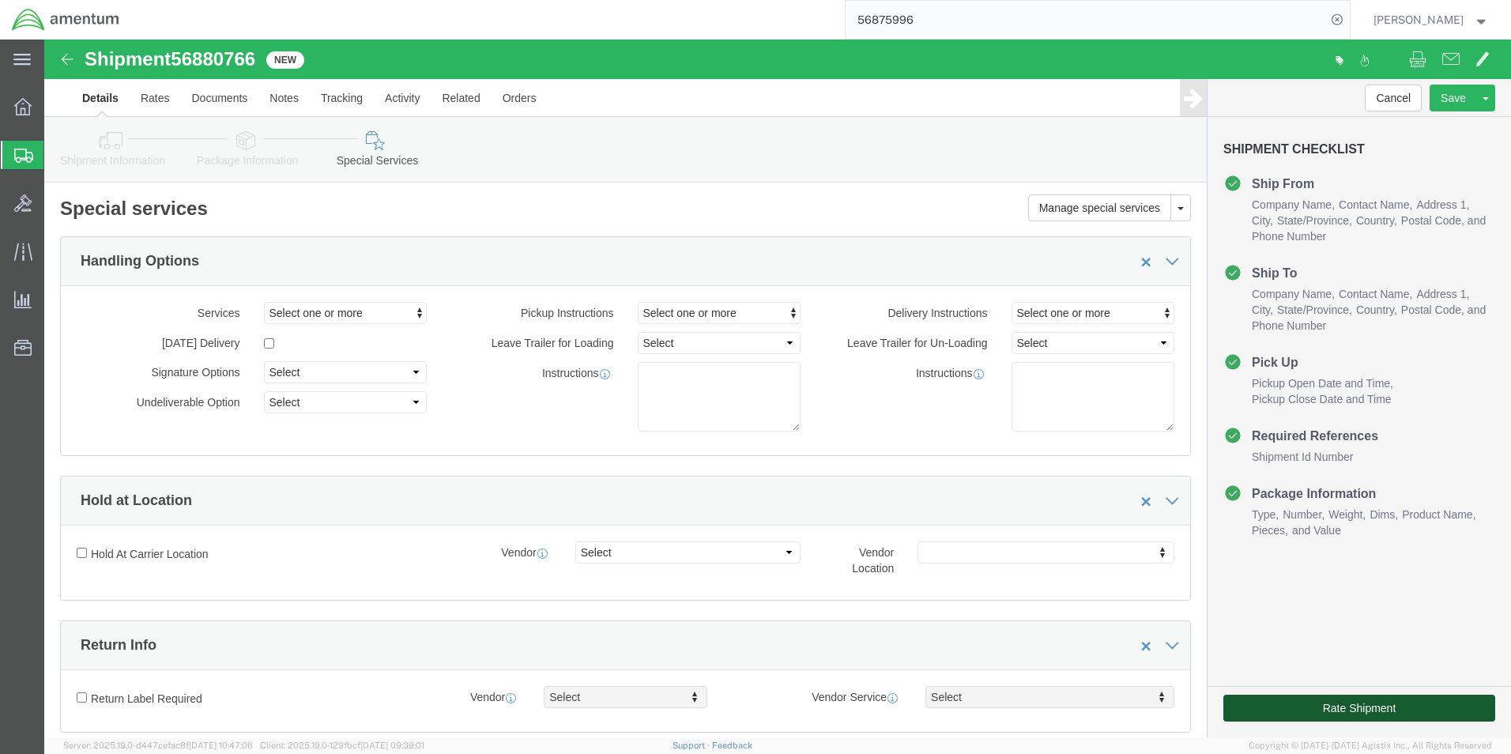
click button "Rate Shipment"
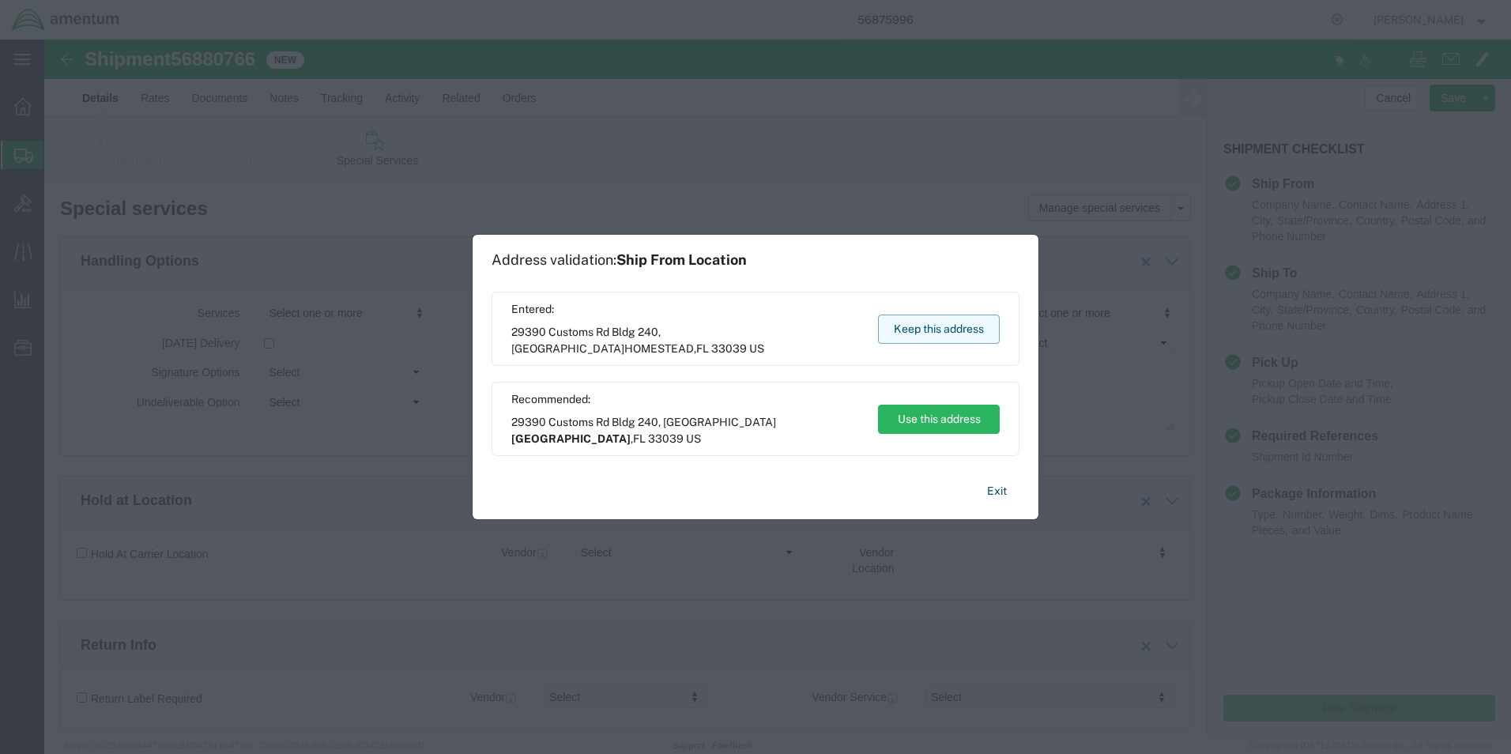
click at [913, 323] on button "Keep this address" at bounding box center [939, 328] width 122 height 29
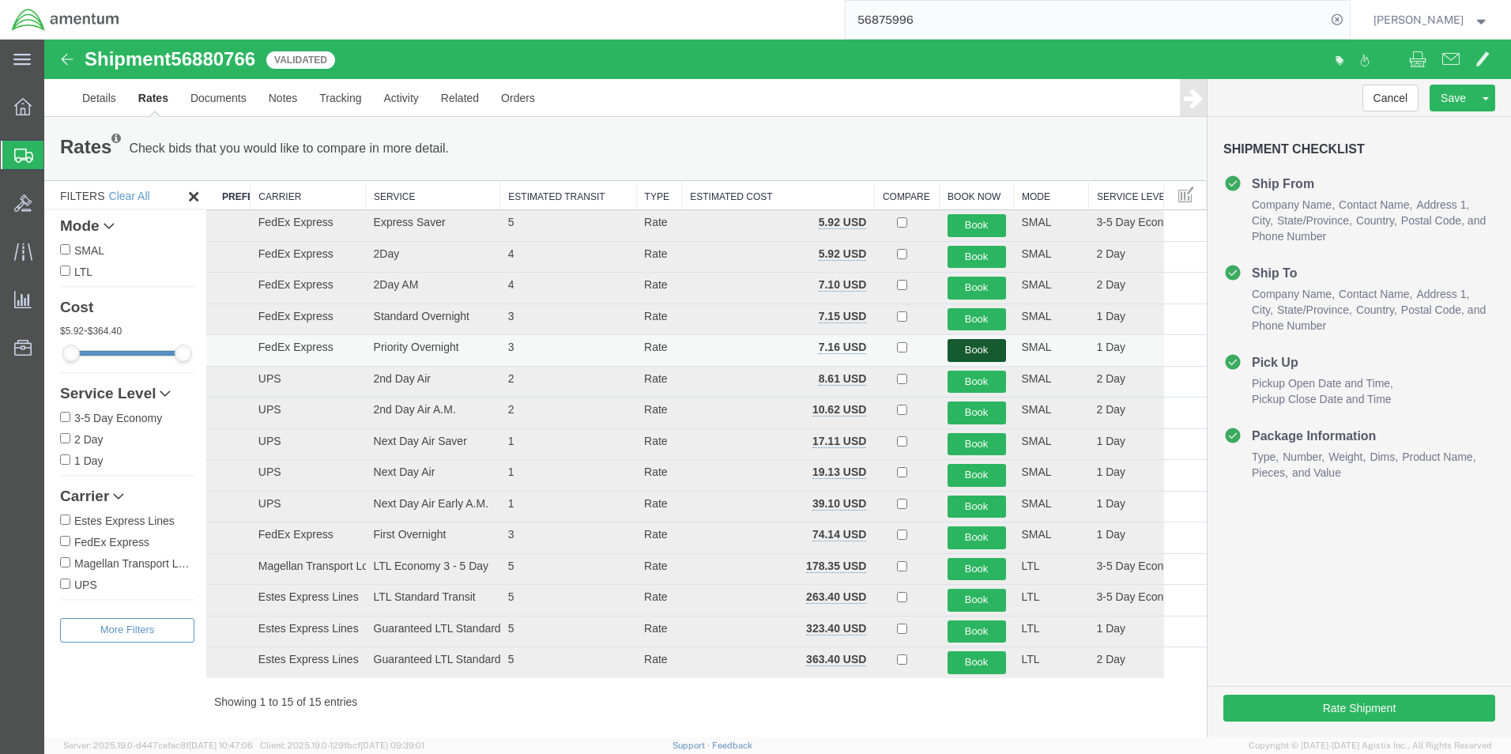
click at [966, 354] on button "Book" at bounding box center [976, 350] width 58 height 23
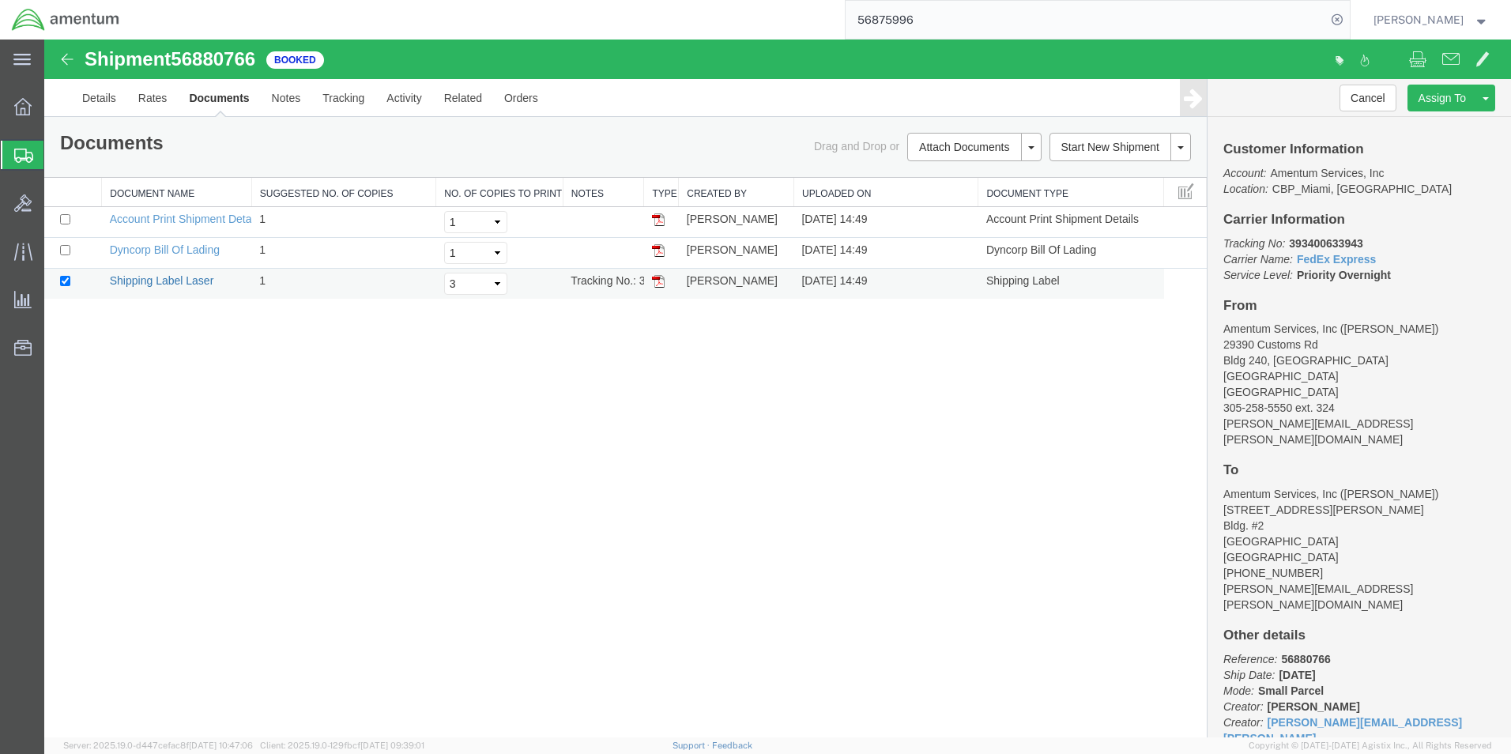
click at [181, 282] on link "Shipping Label Laser" at bounding box center [162, 280] width 104 height 13
